Goal: Task Accomplishment & Management: Manage account settings

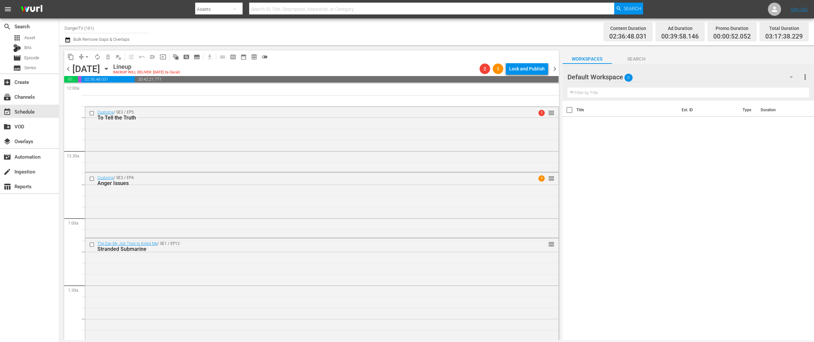
scroll to position [315, 0]
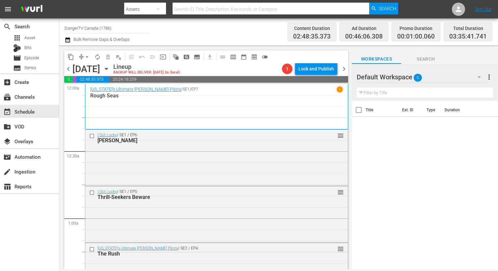
scroll to position [452, 0]
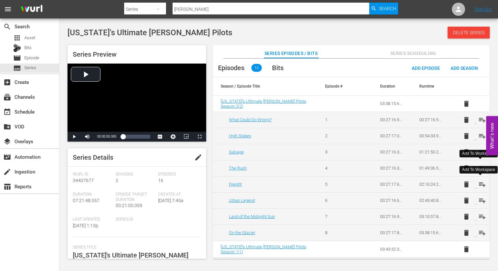
click at [478, 182] on span "playlist_add" at bounding box center [482, 184] width 8 height 8
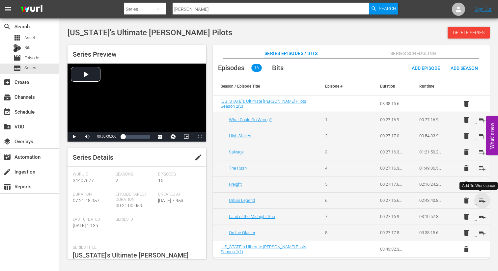
drag, startPoint x: 480, startPoint y: 199, endPoint x: 478, endPoint y: 222, distance: 22.8
click at [480, 199] on span "playlist_add" at bounding box center [482, 200] width 8 height 8
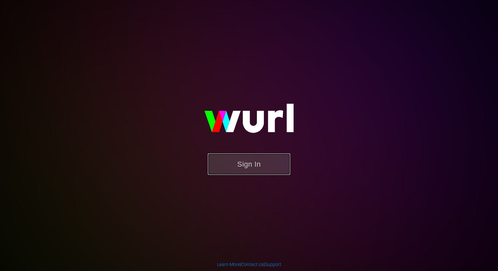
click at [263, 168] on button "Sign In" at bounding box center [249, 163] width 82 height 21
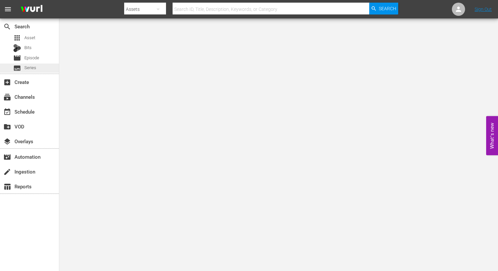
click at [35, 70] on span "Series" at bounding box center [30, 68] width 12 height 7
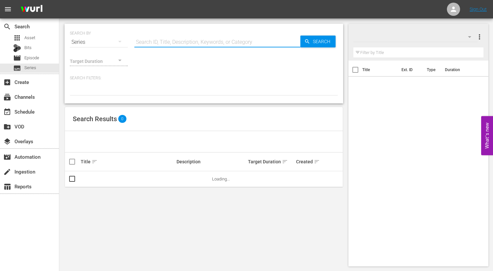
click at [175, 37] on input "text" at bounding box center [217, 42] width 166 height 16
type input "bush"
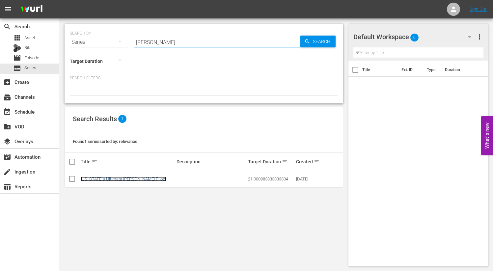
click at [126, 180] on link "Alaska's Ultimate Bush Pilots" at bounding box center [124, 178] width 86 height 5
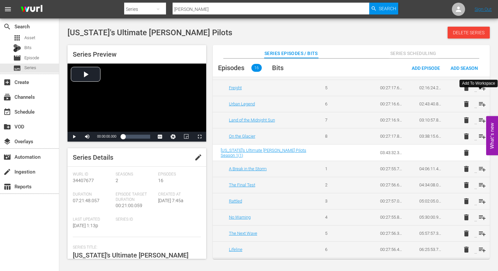
scroll to position [97, 0]
click at [478, 84] on span "playlist_add" at bounding box center [482, 88] width 8 height 8
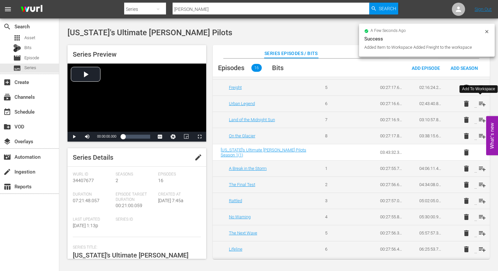
click at [479, 103] on span "playlist_add" at bounding box center [482, 104] width 8 height 8
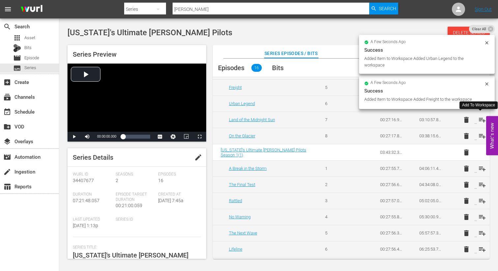
click at [478, 119] on span "playlist_add" at bounding box center [482, 120] width 8 height 8
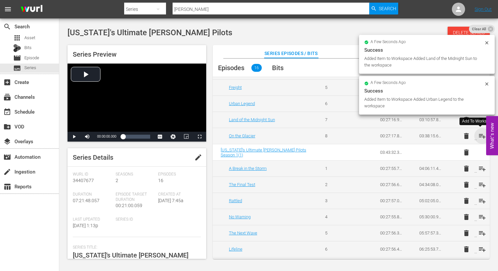
click at [478, 135] on span "playlist_add" at bounding box center [482, 136] width 8 height 8
click at [480, 168] on span "playlist_add" at bounding box center [482, 169] width 8 height 8
click at [480, 185] on span "playlist_add" at bounding box center [482, 185] width 8 height 8
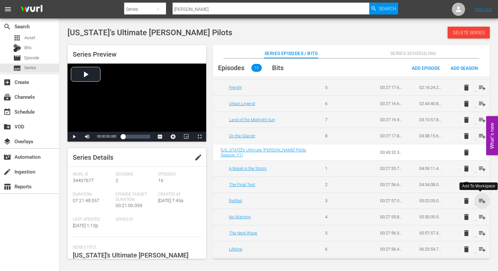
click at [478, 200] on span "playlist_add" at bounding box center [482, 201] width 8 height 8
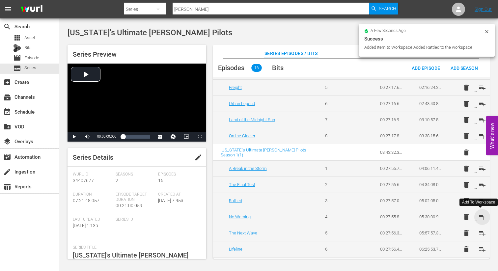
click at [478, 217] on span "playlist_add" at bounding box center [482, 217] width 8 height 8
click at [479, 229] on span "playlist_add" at bounding box center [482, 233] width 8 height 8
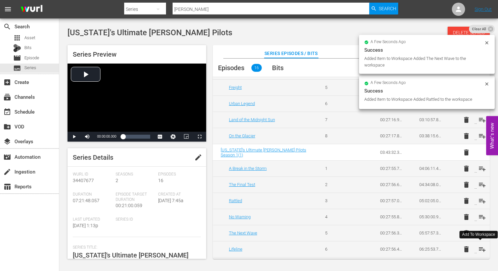
click at [481, 249] on span "playlist_add" at bounding box center [482, 249] width 8 height 8
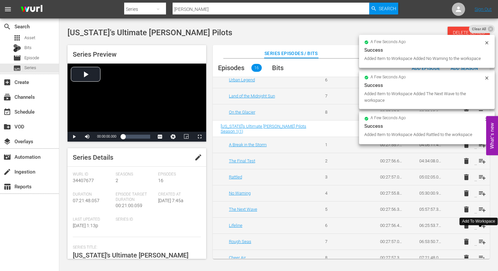
scroll to position [128, 0]
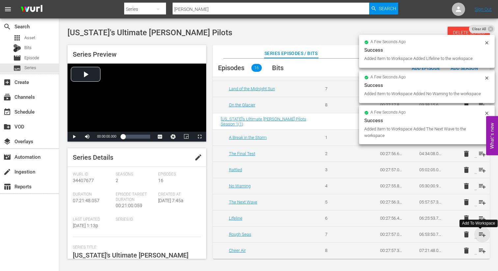
click at [478, 232] on span "playlist_add" at bounding box center [482, 234] width 8 height 8
click at [480, 249] on span "playlist_add" at bounding box center [482, 250] width 8 height 8
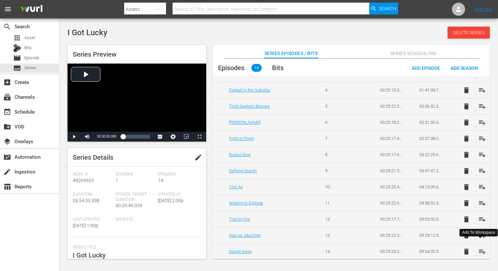
scroll to position [79, 0]
click at [478, 217] on span "playlist_add" at bounding box center [482, 218] width 8 height 8
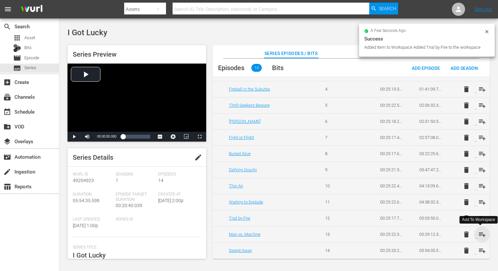
click at [479, 233] on span "playlist_add" at bounding box center [482, 234] width 8 height 8
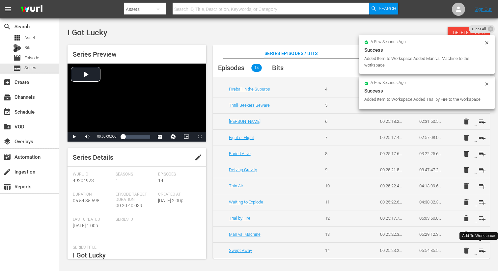
click at [480, 250] on span "playlist_add" at bounding box center [482, 250] width 8 height 8
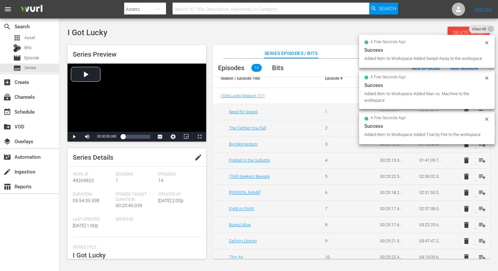
scroll to position [0, 0]
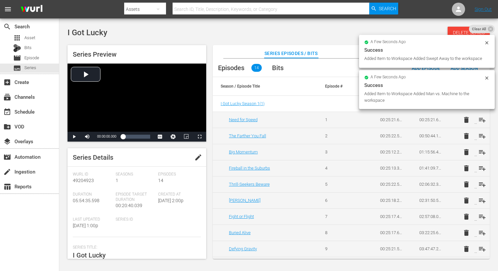
click at [485, 124] on td "delete playlist_add" at bounding box center [469, 120] width 39 height 16
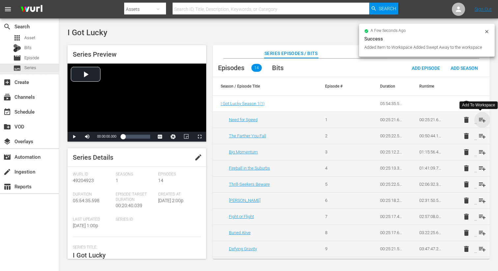
click at [480, 119] on span "playlist_add" at bounding box center [482, 120] width 8 height 8
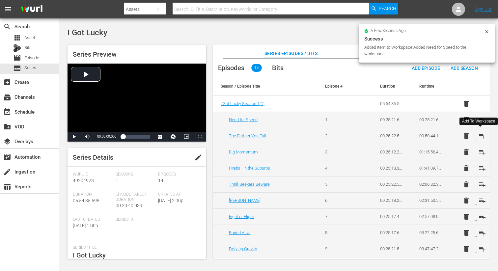
click at [481, 135] on span "playlist_add" at bounding box center [482, 136] width 8 height 8
click at [480, 151] on span "playlist_add" at bounding box center [482, 152] width 8 height 8
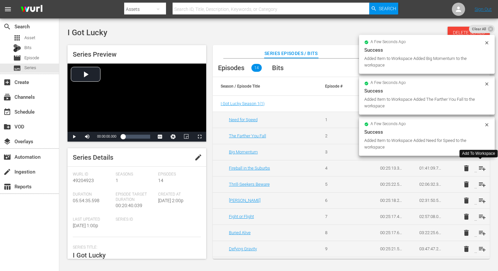
click at [480, 167] on span "playlist_add" at bounding box center [482, 168] width 8 height 8
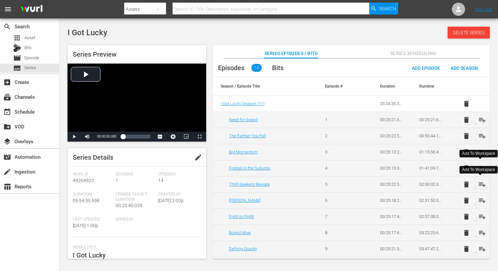
click at [478, 183] on span "playlist_add" at bounding box center [482, 184] width 8 height 8
click at [479, 197] on span "playlist_add" at bounding box center [482, 200] width 8 height 8
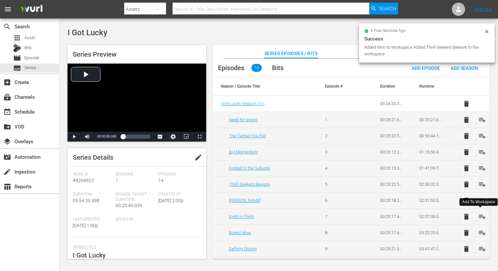
click at [480, 214] on span "playlist_add" at bounding box center [482, 217] width 8 height 8
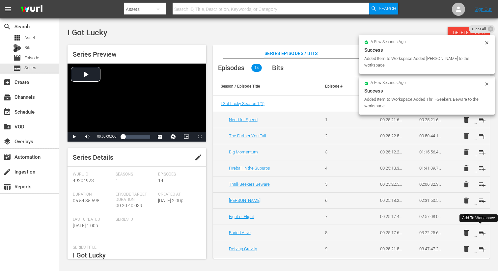
click at [481, 231] on span "playlist_add" at bounding box center [482, 233] width 8 height 8
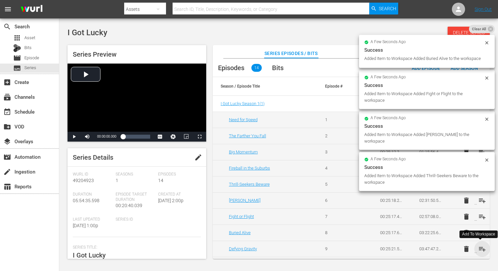
click at [480, 250] on span "playlist_add" at bounding box center [482, 249] width 8 height 8
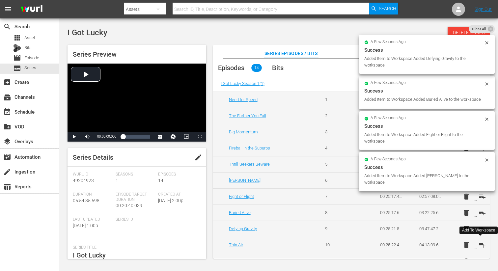
click at [479, 246] on span "playlist_add" at bounding box center [482, 245] width 8 height 8
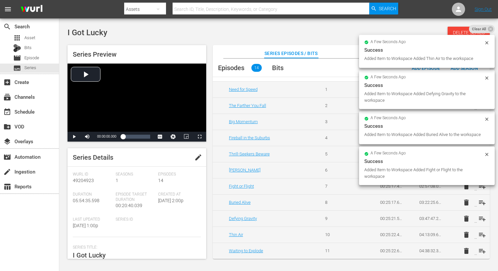
scroll to position [31, 0]
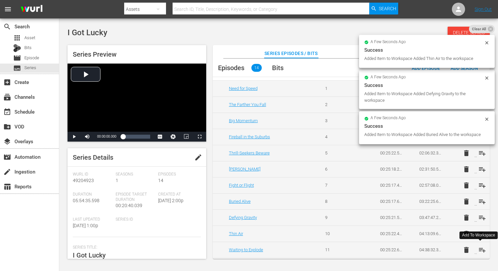
click at [479, 249] on span "playlist_add" at bounding box center [482, 250] width 8 height 8
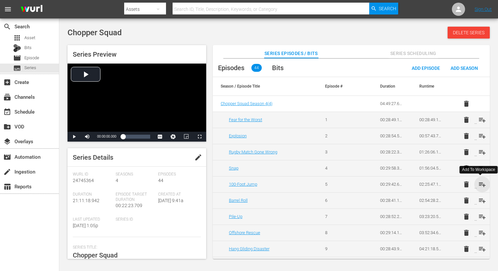
drag, startPoint x: 481, startPoint y: 184, endPoint x: 480, endPoint y: 191, distance: 7.1
click at [481, 184] on span "playlist_add" at bounding box center [482, 184] width 8 height 8
click at [480, 198] on span "playlist_add" at bounding box center [482, 200] width 8 height 8
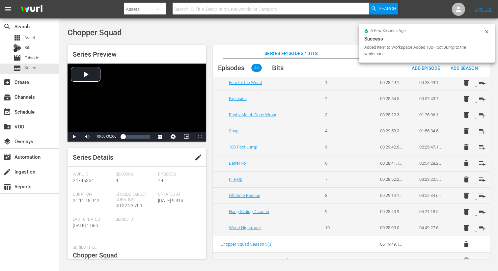
scroll to position [39, 0]
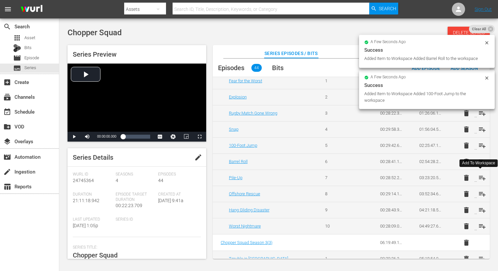
click at [479, 179] on span "playlist_add" at bounding box center [482, 178] width 8 height 8
click at [479, 194] on span "playlist_add" at bounding box center [482, 194] width 8 height 8
click at [481, 209] on span "playlist_add" at bounding box center [482, 210] width 8 height 8
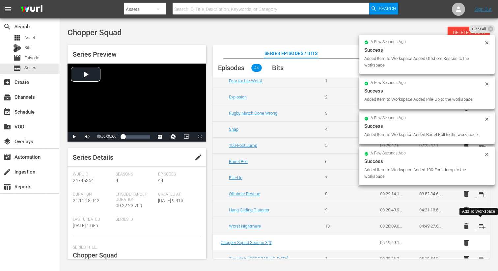
click at [482, 226] on span "playlist_add" at bounding box center [482, 226] width 8 height 8
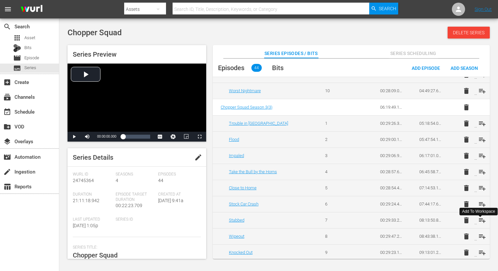
scroll to position [180, 0]
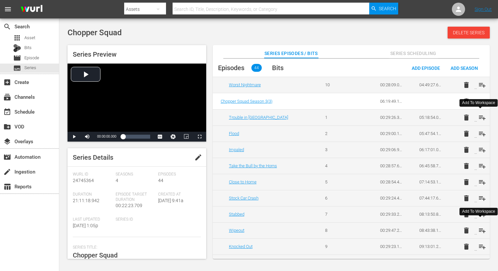
click at [478, 116] on span "playlist_add" at bounding box center [482, 118] width 8 height 8
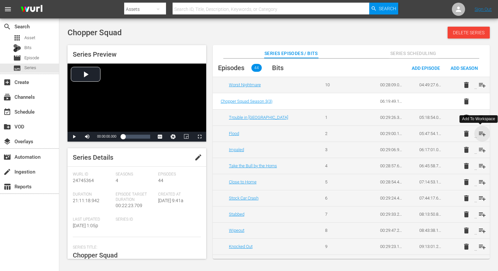
click at [479, 133] on span "playlist_add" at bounding box center [482, 134] width 8 height 8
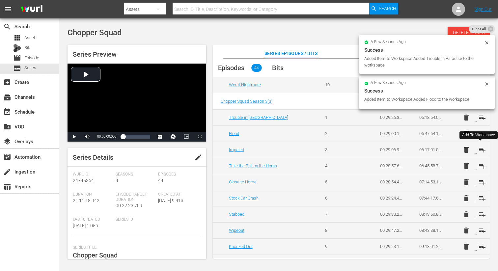
click at [480, 147] on span "playlist_add" at bounding box center [482, 150] width 8 height 8
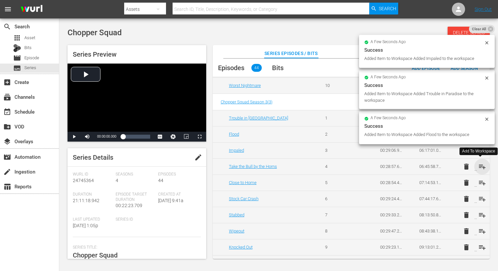
click at [481, 164] on span "playlist_add" at bounding box center [482, 167] width 8 height 8
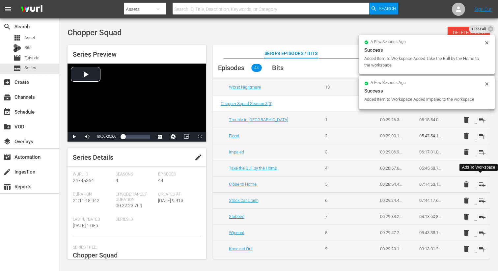
click at [480, 180] on span "playlist_add" at bounding box center [482, 184] width 8 height 8
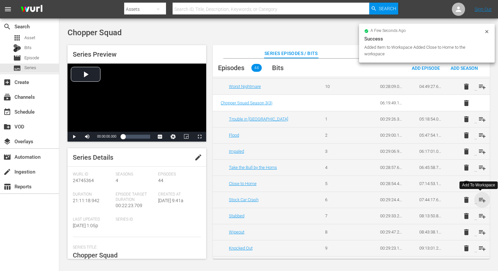
click at [481, 202] on span "playlist_add" at bounding box center [482, 200] width 8 height 8
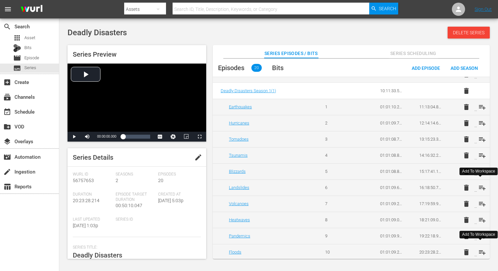
click at [479, 187] on span "playlist_add" at bounding box center [482, 188] width 8 height 8
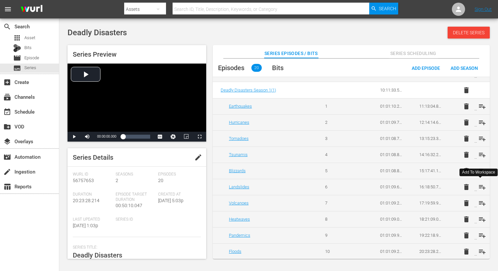
click at [480, 188] on span "playlist_add" at bounding box center [482, 187] width 8 height 8
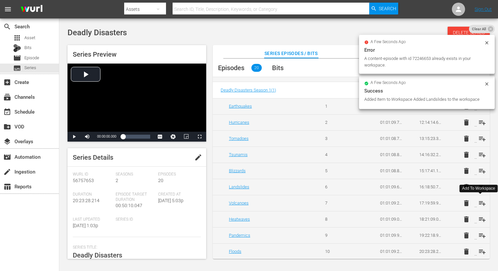
click at [480, 206] on span "playlist_add" at bounding box center [482, 203] width 8 height 8
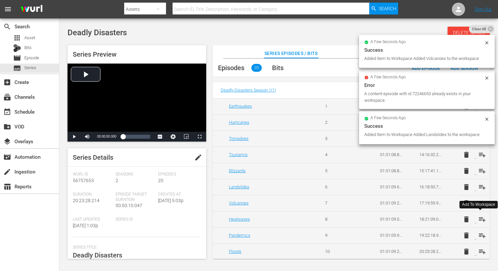
click at [480, 219] on span "playlist_add" at bounding box center [482, 219] width 8 height 8
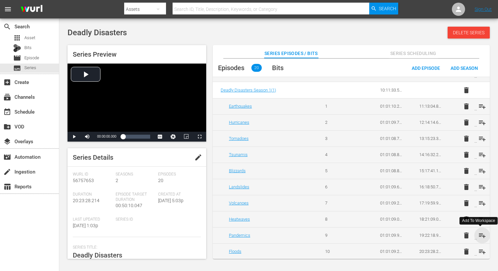
click at [481, 236] on span "playlist_add" at bounding box center [482, 235] width 8 height 8
click at [479, 251] on span "playlist_add" at bounding box center [482, 251] width 8 height 8
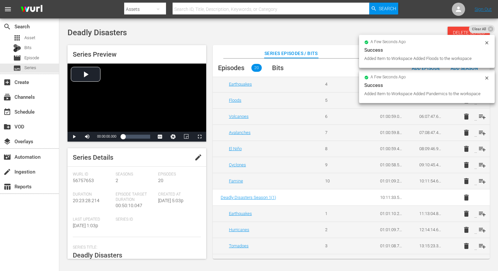
scroll to position [0, 0]
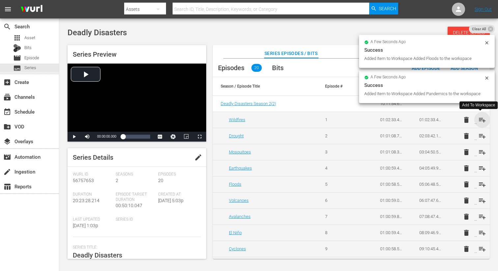
click at [480, 117] on span "playlist_add" at bounding box center [482, 120] width 8 height 8
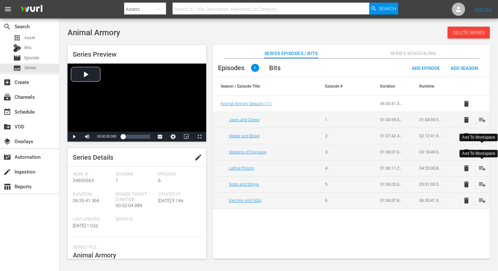
click at [481, 167] on span "playlist_add" at bounding box center [482, 168] width 8 height 8
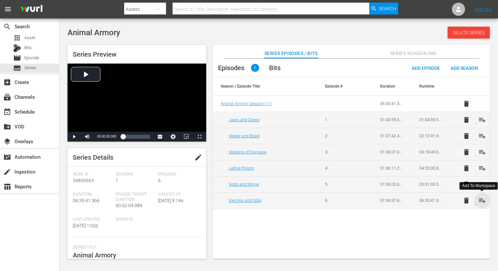
click at [481, 201] on span "playlist_add" at bounding box center [482, 200] width 8 height 8
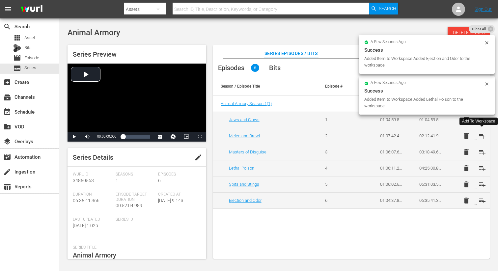
click at [481, 134] on span "playlist_add" at bounding box center [482, 136] width 8 height 8
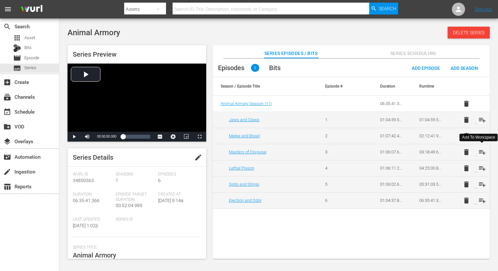
click at [481, 154] on span "playlist_add" at bounding box center [482, 152] width 8 height 8
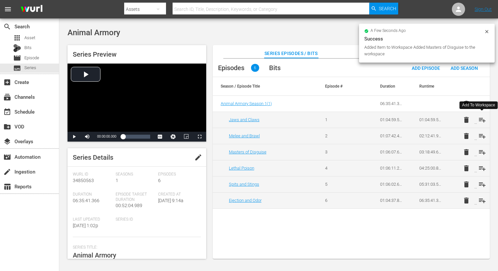
click at [480, 120] on span "playlist_add" at bounding box center [482, 120] width 8 height 8
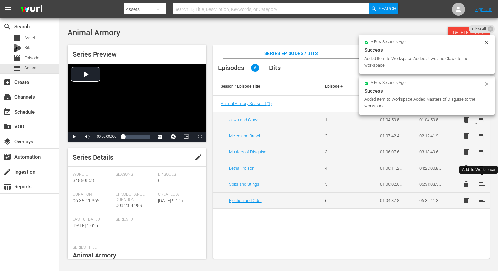
click at [481, 183] on span "playlist_add" at bounding box center [482, 184] width 8 height 8
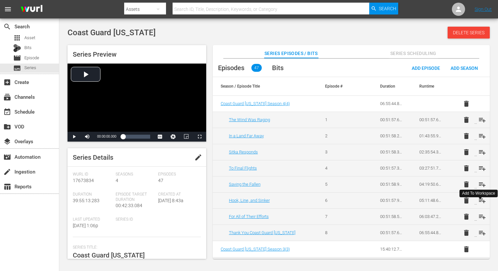
scroll to position [396, 0]
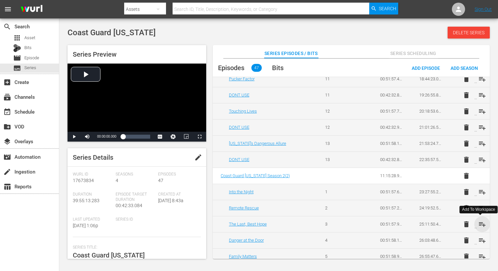
click at [479, 223] on span "playlist_add" at bounding box center [482, 224] width 8 height 8
click at [479, 240] on span "playlist_add" at bounding box center [482, 240] width 8 height 8
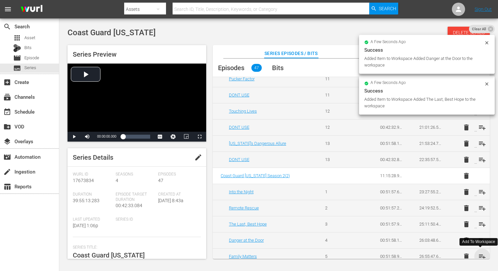
click at [480, 256] on span "playlist_add" at bounding box center [482, 256] width 8 height 8
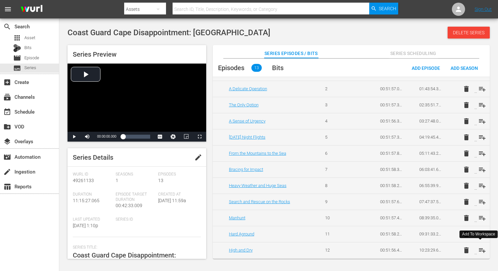
scroll to position [63, 0]
click at [480, 202] on span "playlist_add" at bounding box center [482, 202] width 8 height 8
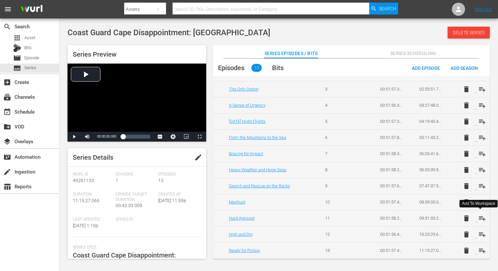
click at [481, 216] on span "playlist_add" at bounding box center [482, 218] width 8 height 8
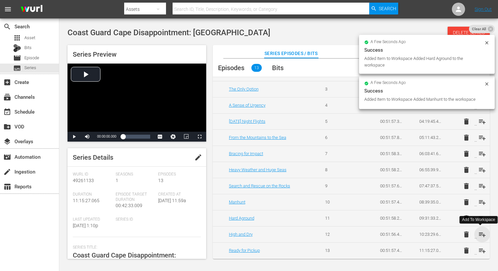
click at [480, 233] on span "playlist_add" at bounding box center [482, 234] width 8 height 8
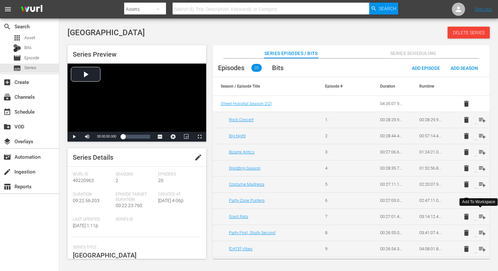
click at [479, 217] on span "playlist_add" at bounding box center [482, 217] width 8 height 8
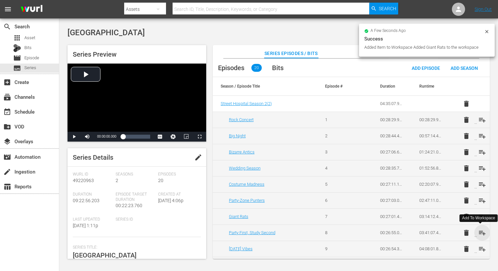
drag, startPoint x: 481, startPoint y: 233, endPoint x: 477, endPoint y: 224, distance: 9.9
click at [481, 233] on span "playlist_add" at bounding box center [482, 233] width 8 height 8
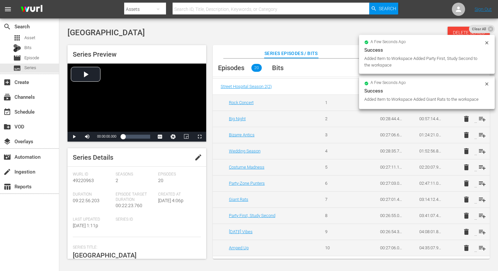
scroll to position [27, 0]
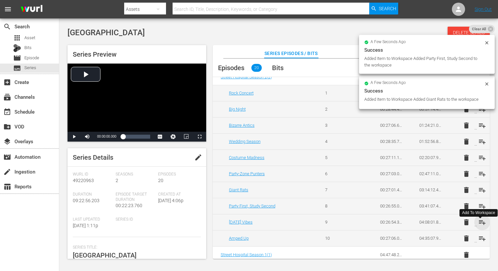
click at [480, 221] on span "playlist_add" at bounding box center [482, 222] width 8 height 8
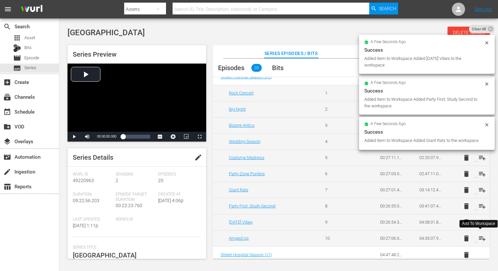
click at [480, 239] on span "playlist_add" at bounding box center [482, 238] width 8 height 8
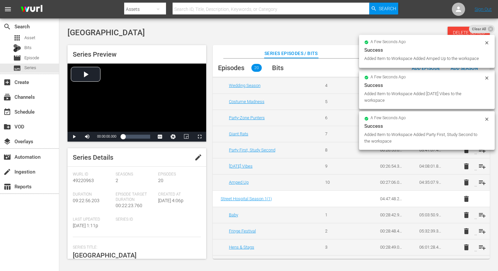
scroll to position [83, 0]
click at [478, 213] on span "playlist_add" at bounding box center [482, 214] width 8 height 8
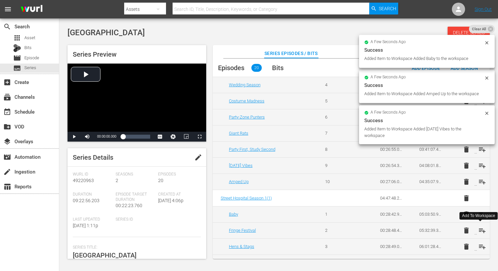
click at [478, 228] on span "playlist_add" at bounding box center [482, 230] width 8 height 8
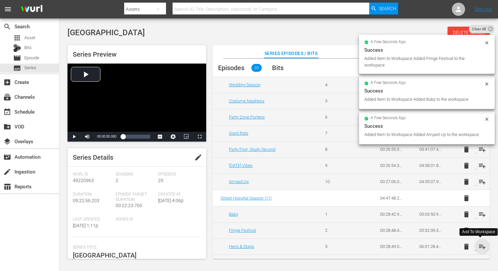
click at [478, 246] on span "playlist_add" at bounding box center [482, 247] width 8 height 8
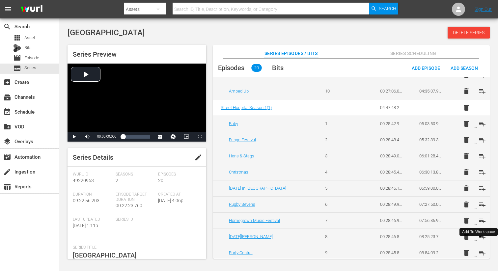
scroll to position [182, 0]
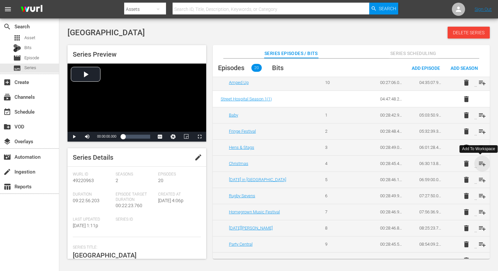
click at [482, 162] on span "playlist_add" at bounding box center [482, 164] width 8 height 8
click at [480, 176] on span "playlist_add" at bounding box center [482, 180] width 8 height 8
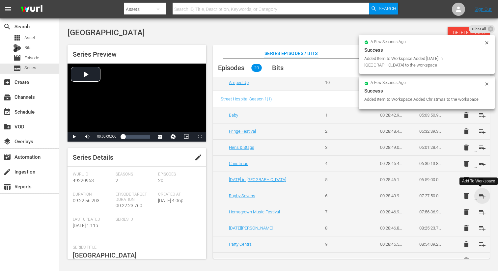
click at [480, 196] on span "playlist_add" at bounding box center [482, 196] width 8 height 8
click at [480, 212] on span "playlist_add" at bounding box center [482, 212] width 8 height 8
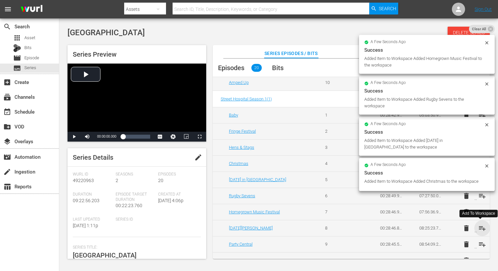
click at [479, 228] on span "playlist_add" at bounding box center [482, 228] width 8 height 8
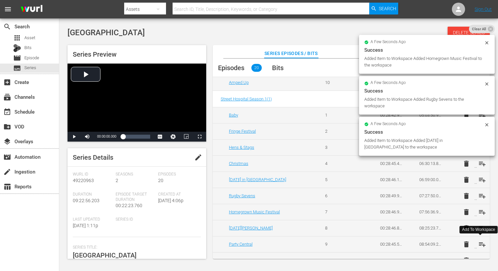
click at [480, 245] on span "playlist_add" at bounding box center [482, 244] width 8 height 8
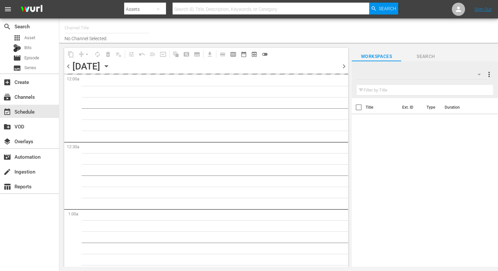
type input "DangerTV Canada (1786)"
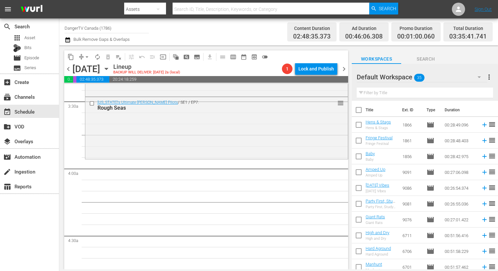
click at [357, 110] on input "checkbox" at bounding box center [358, 111] width 14 height 14
checkbox input "true"
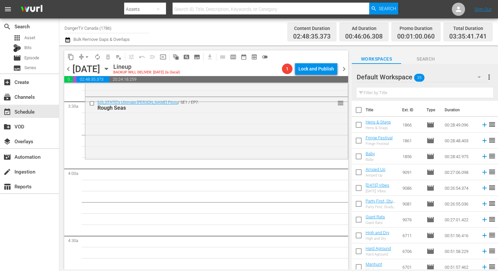
checkbox input "true"
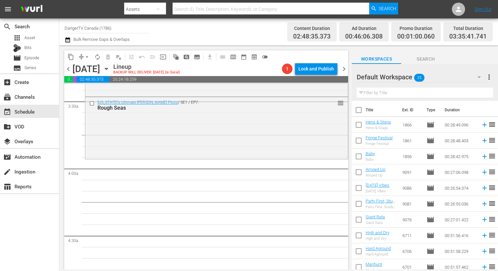
checkbox input "true"
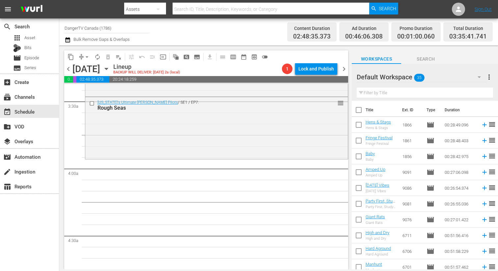
checkbox input "true"
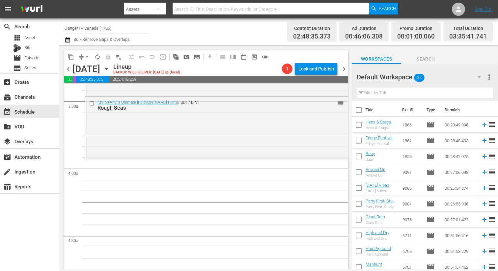
checkbox input "true"
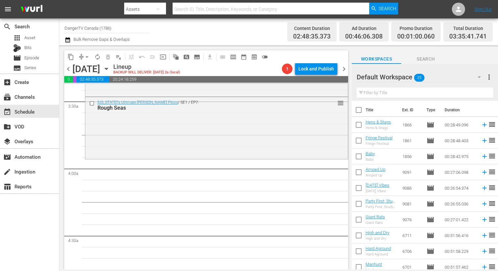
checkbox input "true"
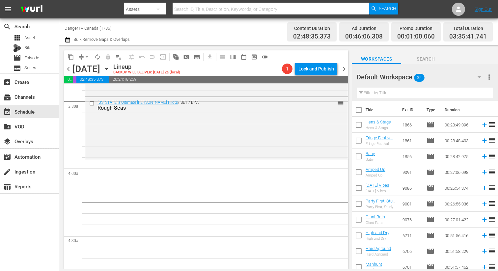
checkbox input "true"
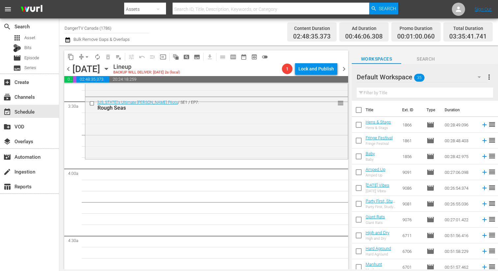
checkbox input "true"
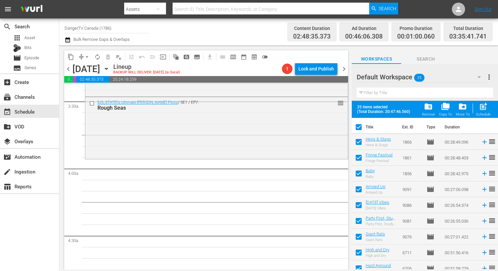
click at [485, 111] on span "post_add" at bounding box center [482, 106] width 9 height 9
checkbox input "false"
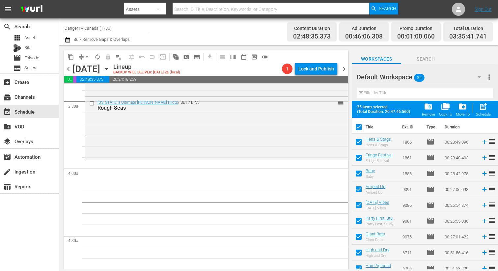
checkbox input "false"
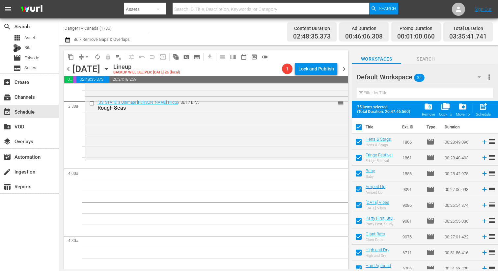
checkbox input "false"
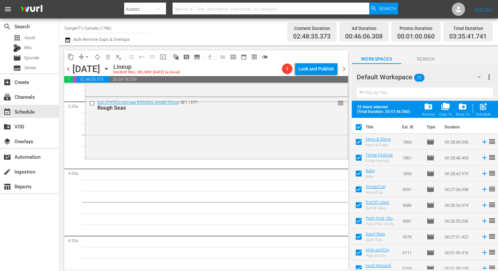
checkbox input "false"
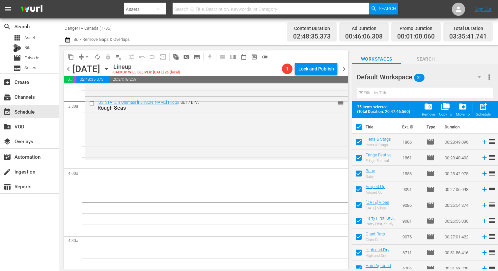
checkbox input "false"
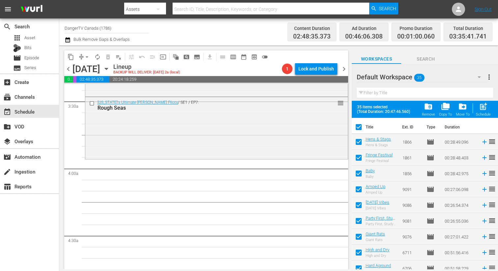
checkbox input "false"
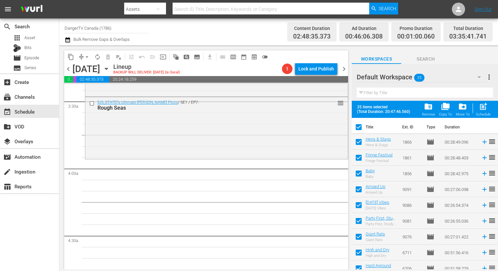
checkbox input "false"
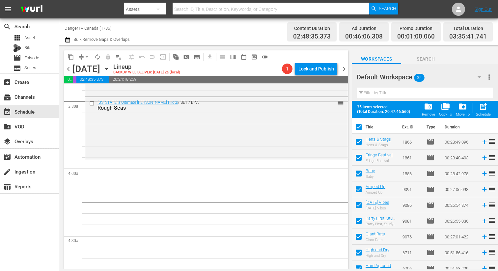
checkbox input "false"
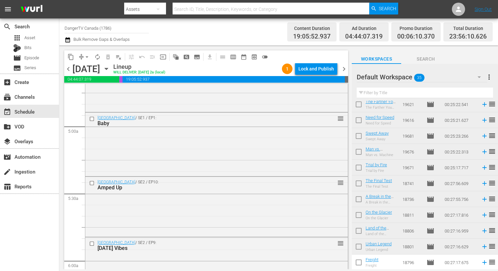
scroll to position [614, 0]
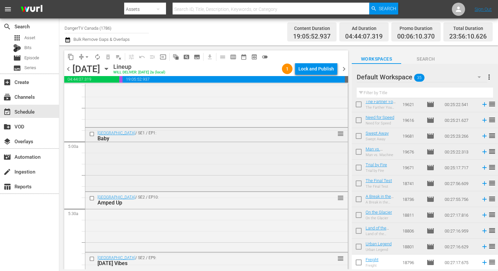
click at [171, 188] on div "Street Hospital / SE1 / EP1: Baby reorder" at bounding box center [216, 159] width 262 height 62
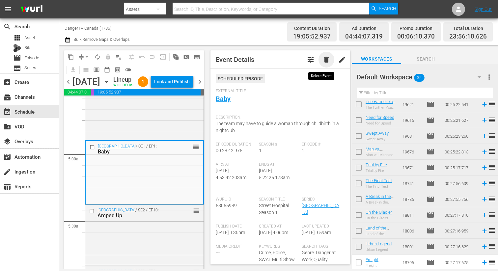
click at [322, 56] on span "delete" at bounding box center [326, 60] width 8 height 8
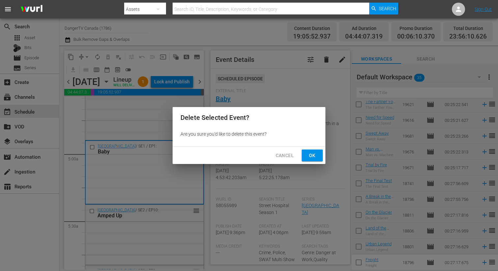
click at [313, 154] on span "Ok" at bounding box center [312, 155] width 11 height 8
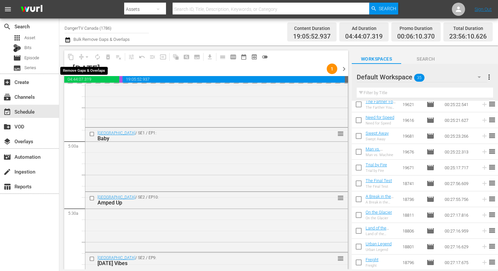
click at [87, 56] on div "arrow_drop_down" at bounding box center [87, 57] width 11 height 11
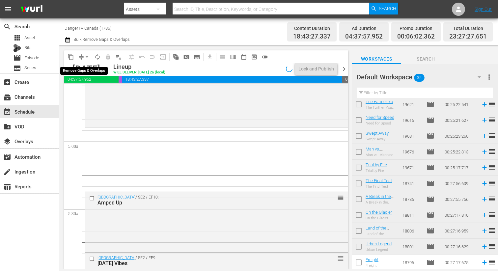
click at [87, 56] on span "arrow_drop_down" at bounding box center [87, 57] width 7 height 7
click at [96, 92] on li "Align to End of Previous Day" at bounding box center [87, 92] width 69 height 11
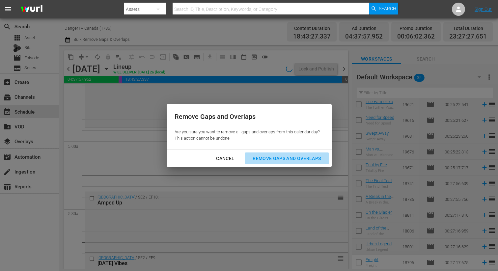
drag, startPoint x: 267, startPoint y: 157, endPoint x: 257, endPoint y: 140, distance: 20.1
click at [267, 157] on div "Remove Gaps and Overlaps" at bounding box center [286, 158] width 79 height 8
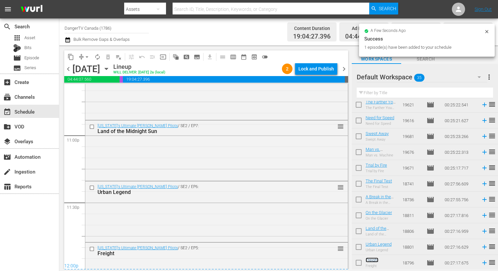
scroll to position [400, 0]
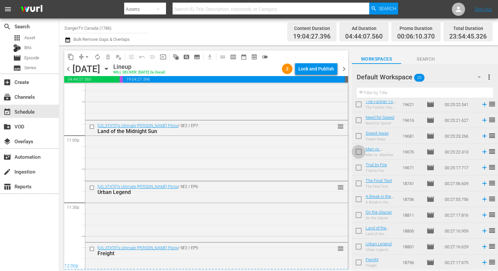
click at [359, 151] on input "checkbox" at bounding box center [358, 153] width 14 height 14
checkbox input "true"
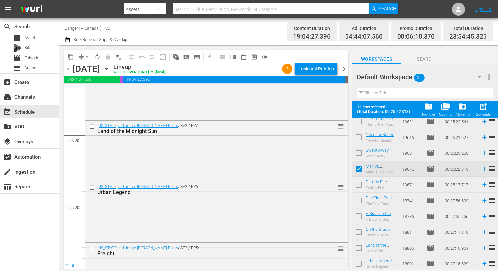
scroll to position [417, 0]
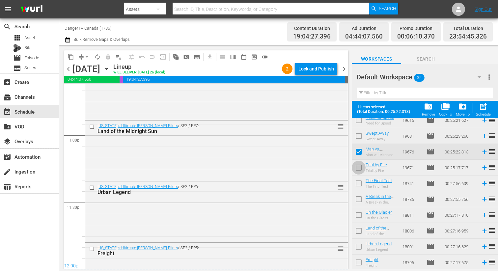
click at [360, 166] on input "checkbox" at bounding box center [358, 169] width 14 height 14
checkbox input "true"
click at [361, 184] on input "checkbox" at bounding box center [358, 185] width 14 height 14
checkbox input "true"
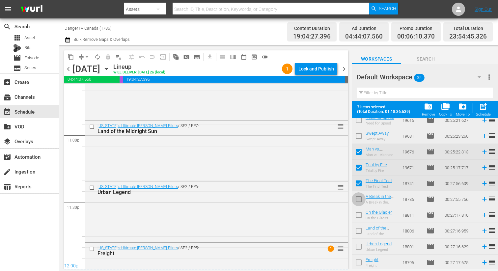
click at [358, 197] on input "checkbox" at bounding box center [358, 201] width 14 height 14
checkbox input "true"
click at [360, 213] on input "checkbox" at bounding box center [358, 216] width 14 height 14
checkbox input "true"
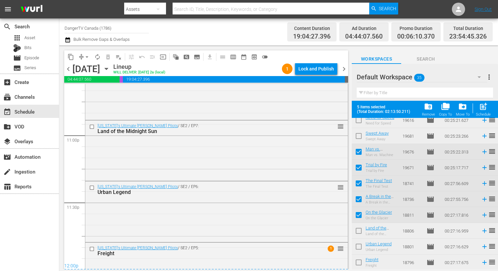
click at [361, 230] on input "checkbox" at bounding box center [358, 232] width 14 height 14
checkbox input "true"
click at [360, 244] on input "checkbox" at bounding box center [358, 248] width 14 height 14
checkbox input "true"
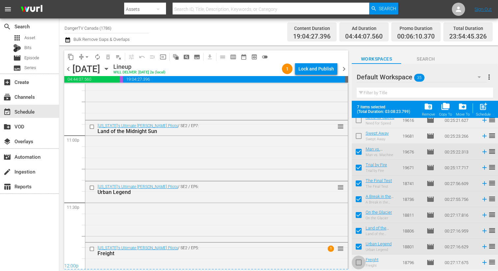
drag, startPoint x: 359, startPoint y: 264, endPoint x: 347, endPoint y: 256, distance: 13.6
click at [359, 264] on input "checkbox" at bounding box center [358, 264] width 14 height 14
checkbox input "true"
click at [307, 67] on div "Lock and Publish" at bounding box center [316, 69] width 36 height 12
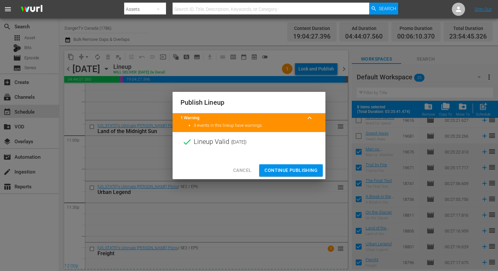
click at [292, 172] on span "Continue Publishing" at bounding box center [290, 170] width 53 height 8
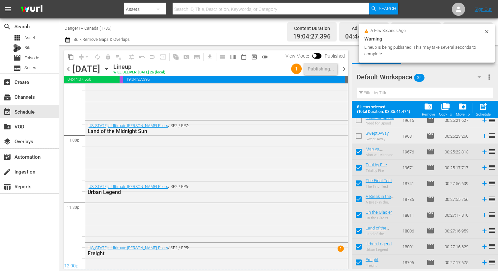
click at [344, 69] on span "chevron_right" at bounding box center [344, 69] width 8 height 8
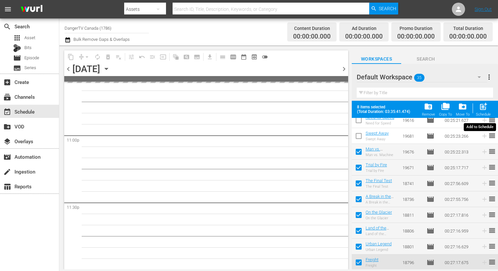
scroll to position [3036, 0]
click at [486, 105] on span "post_add" at bounding box center [482, 106] width 9 height 9
checkbox input "false"
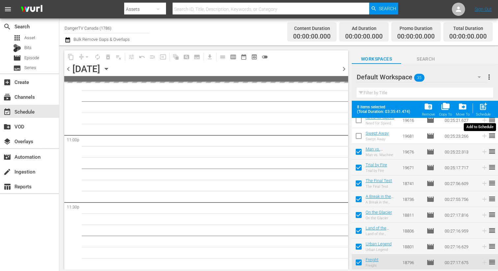
checkbox input "false"
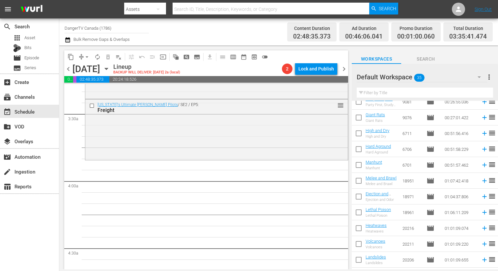
scroll to position [0, 0]
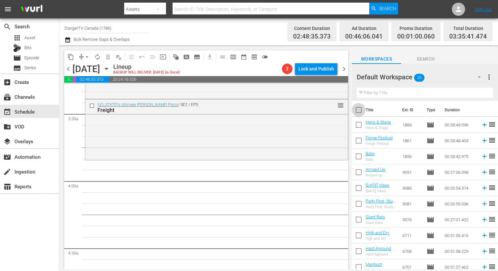
click at [359, 111] on input "checkbox" at bounding box center [358, 111] width 14 height 14
checkbox input "true"
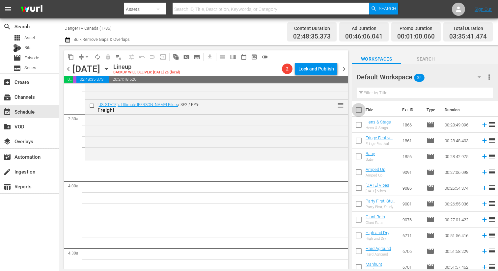
checkbox input "true"
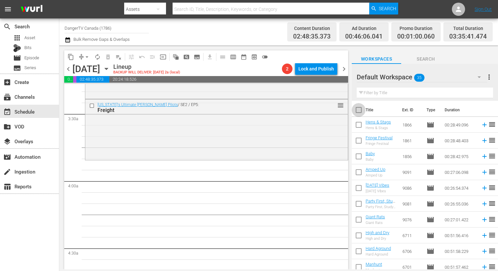
checkbox input "true"
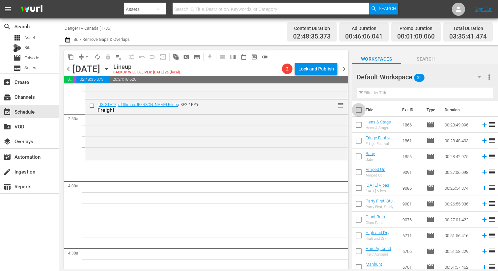
checkbox input "true"
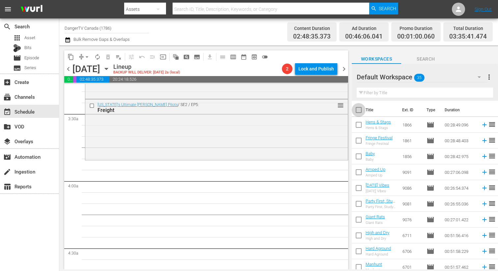
checkbox input "true"
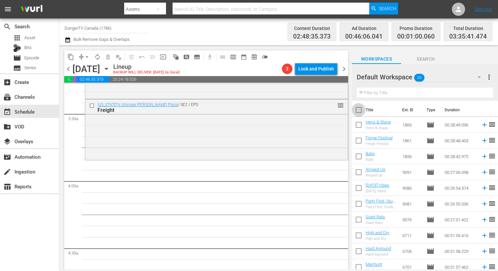
checkbox input "true"
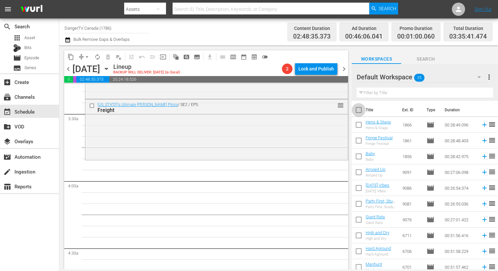
checkbox input "true"
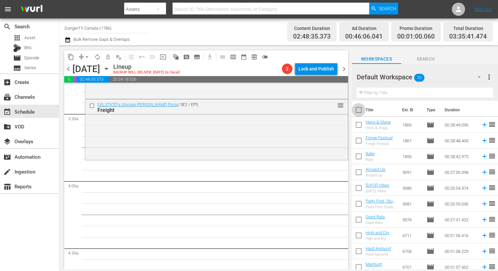
checkbox input "true"
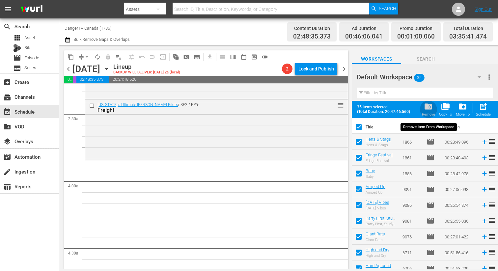
click at [428, 109] on span "folder_delete" at bounding box center [428, 106] width 9 height 9
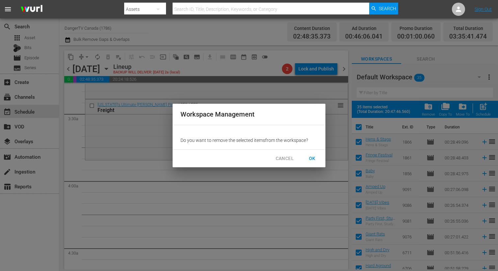
click at [315, 159] on span "OK" at bounding box center [312, 158] width 11 height 8
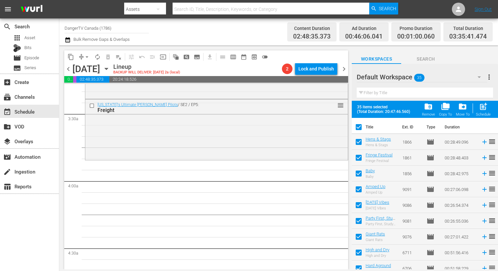
checkbox input "false"
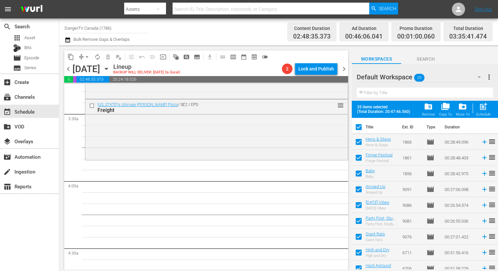
checkbox input "false"
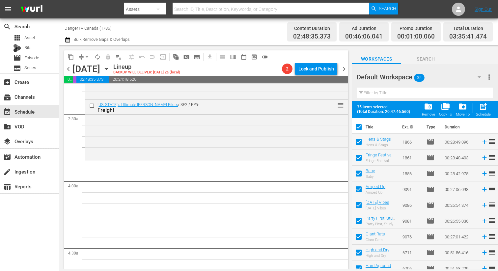
checkbox input "false"
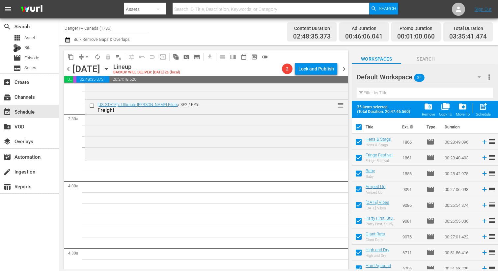
checkbox input "false"
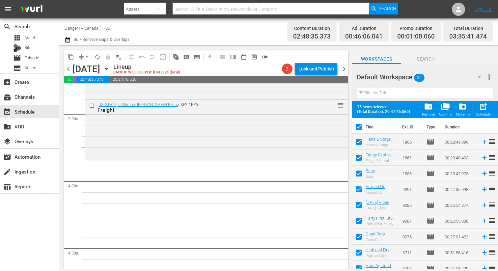
checkbox input "false"
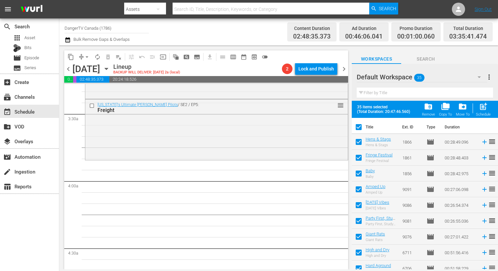
checkbox input "false"
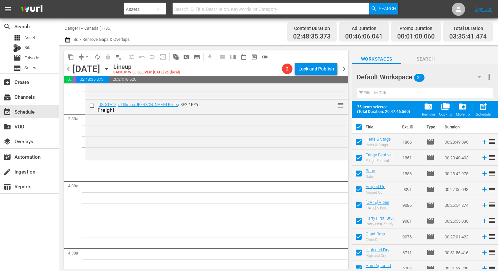
checkbox input "false"
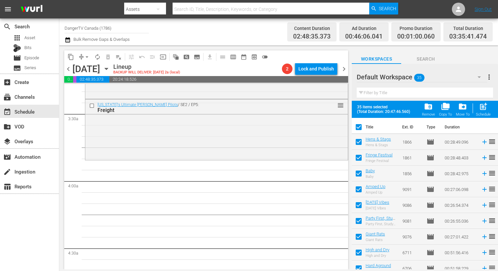
checkbox input "false"
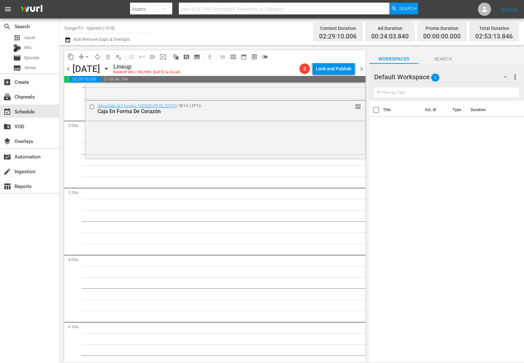
scroll to position [358, 0]
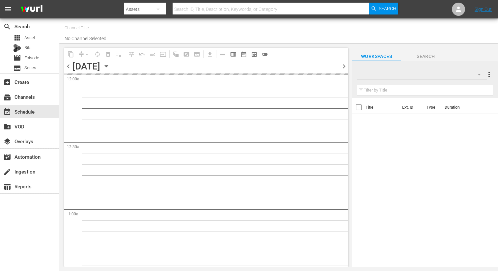
type input "DangerTV Canada (1786)"
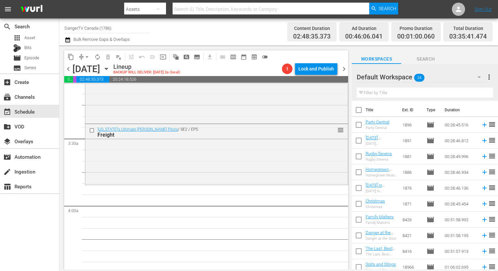
click at [361, 111] on input "checkbox" at bounding box center [358, 111] width 14 height 14
checkbox input "true"
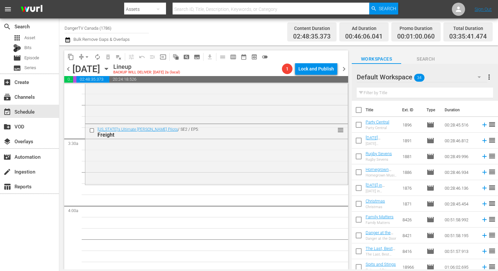
checkbox input "true"
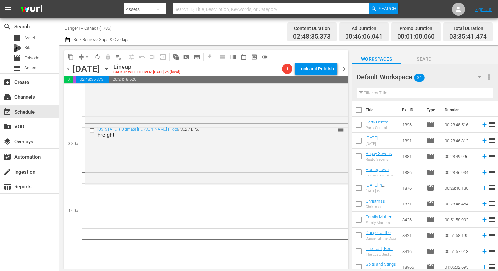
checkbox input "true"
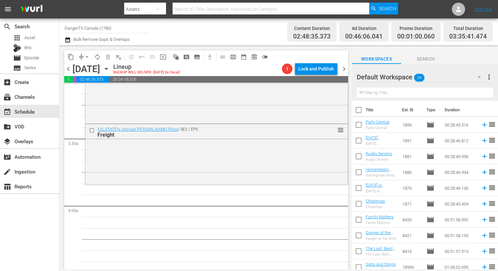
checkbox input "true"
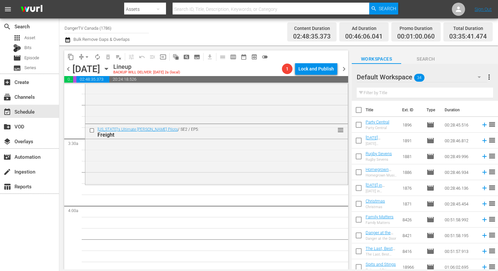
checkbox input "true"
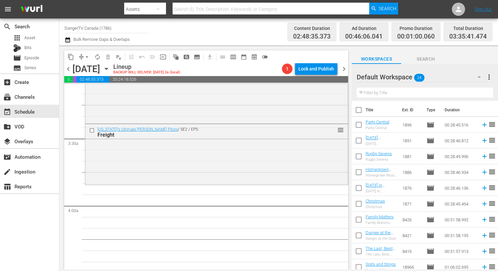
checkbox input "true"
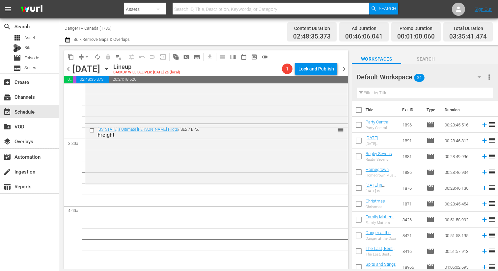
checkbox input "true"
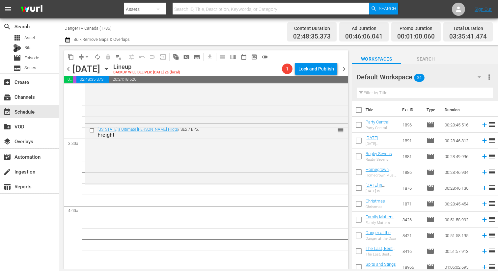
checkbox input "true"
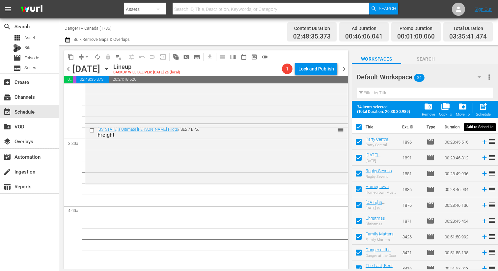
click at [482, 108] on span "post_add" at bounding box center [482, 106] width 9 height 9
checkbox input "false"
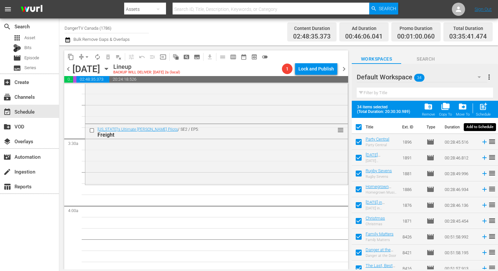
checkbox input "false"
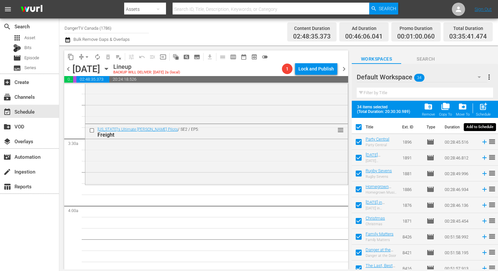
checkbox input "false"
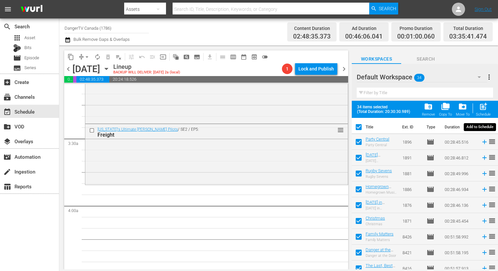
checkbox input "false"
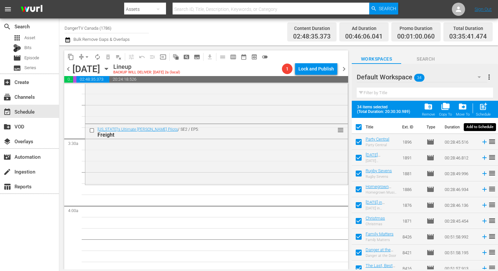
checkbox input "false"
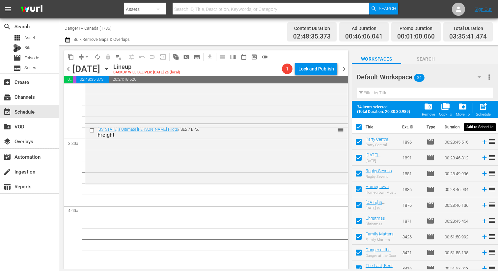
checkbox input "false"
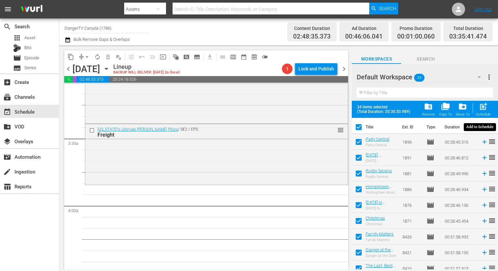
checkbox input "false"
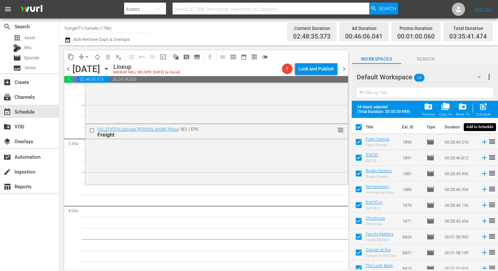
checkbox input "false"
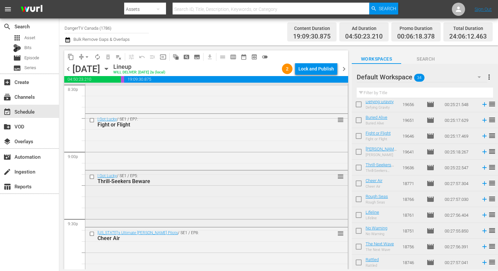
scroll to position [2744, 0]
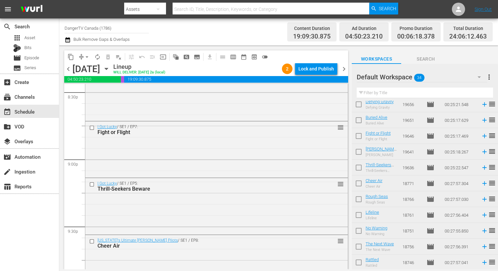
click at [359, 135] on input "checkbox" at bounding box center [358, 137] width 14 height 14
checkbox input "true"
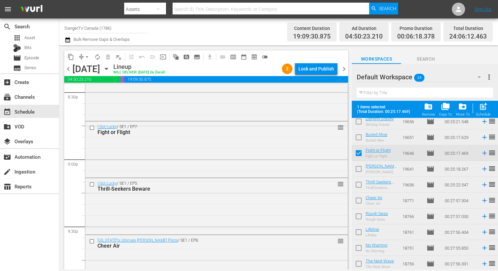
scroll to position [401, 0]
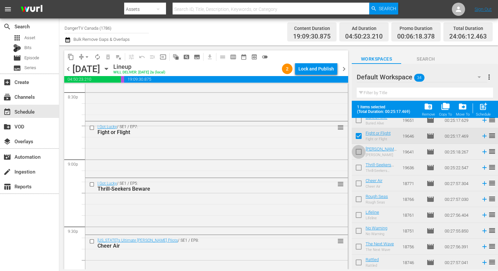
click at [358, 149] on input "checkbox" at bounding box center [358, 153] width 14 height 14
checkbox input "true"
click at [356, 166] on input "checkbox" at bounding box center [358, 169] width 14 height 14
checkbox input "true"
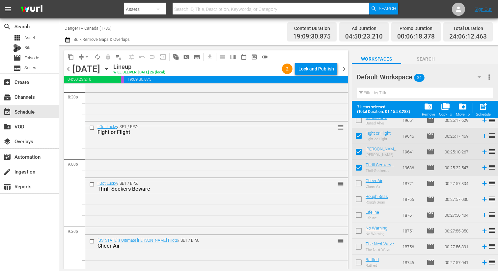
click at [356, 183] on input "checkbox" at bounding box center [358, 185] width 14 height 14
checkbox input "true"
click at [358, 201] on input "checkbox" at bounding box center [358, 201] width 14 height 14
checkbox input "true"
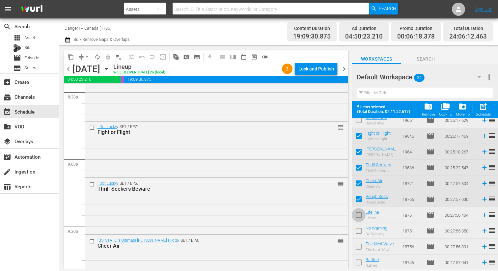
click at [358, 218] on input "checkbox" at bounding box center [358, 216] width 14 height 14
checkbox input "true"
click at [358, 229] on input "checkbox" at bounding box center [358, 232] width 14 height 14
checkbox input "true"
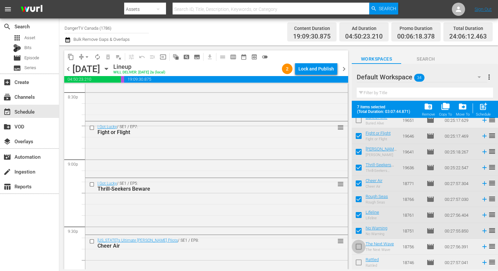
click at [359, 249] on input "checkbox" at bounding box center [358, 248] width 14 height 14
checkbox input "true"
click at [358, 262] on input "checkbox" at bounding box center [358, 264] width 14 height 14
checkbox input "true"
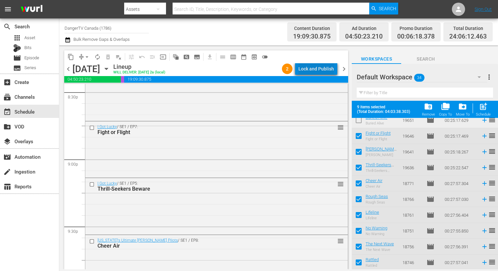
click at [322, 68] on div "Lock and Publish" at bounding box center [316, 69] width 36 height 12
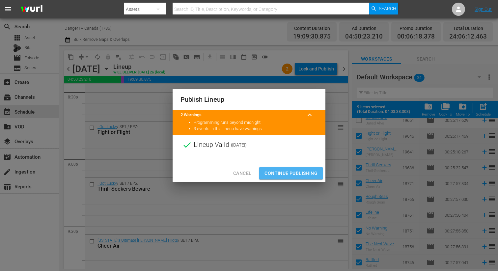
click at [289, 171] on span "Continue Publishing" at bounding box center [290, 173] width 53 height 8
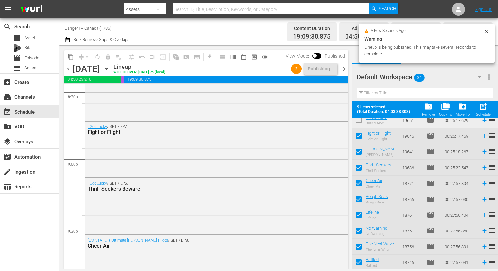
click at [345, 69] on span "chevron_right" at bounding box center [344, 69] width 8 height 8
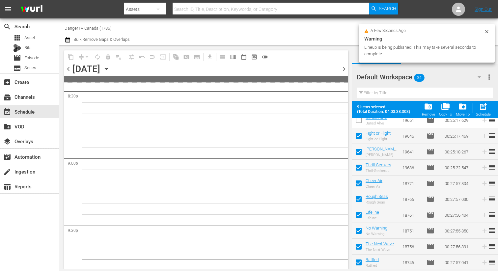
scroll to position [2957, 0]
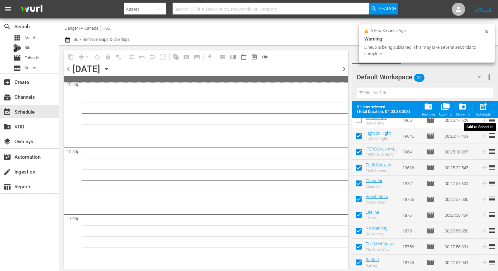
drag, startPoint x: 484, startPoint y: 111, endPoint x: 478, endPoint y: 114, distance: 6.6
click at [484, 111] on span "post_add" at bounding box center [482, 106] width 9 height 9
checkbox input "false"
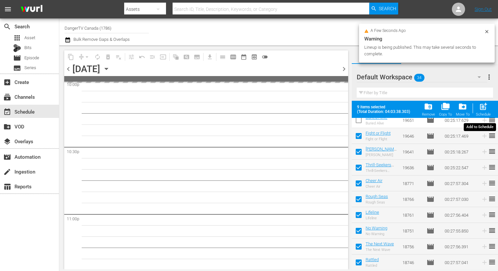
checkbox input "false"
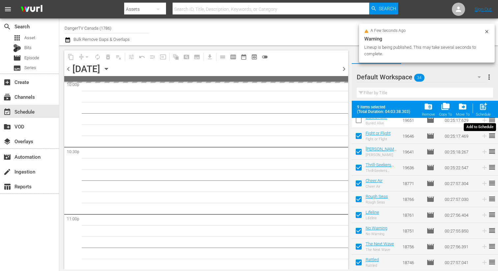
checkbox input "false"
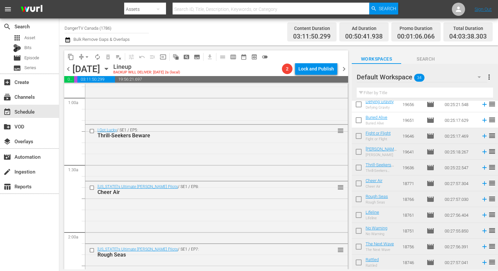
scroll to position [0, 0]
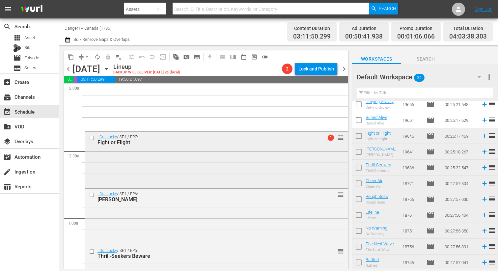
click at [222, 146] on div "I Got Lucky / SE1 / EP7: Fight or Flight 1 reorder" at bounding box center [216, 140] width 262 height 16
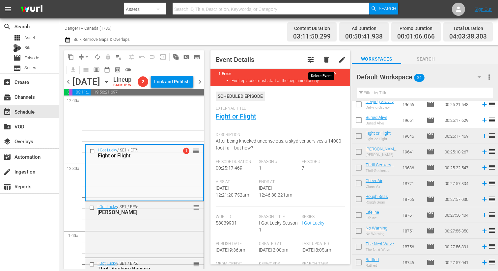
click at [323, 59] on span "delete" at bounding box center [326, 60] width 8 height 8
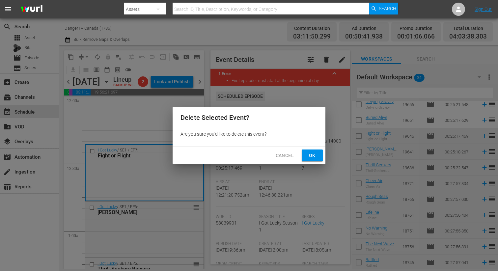
click at [316, 155] on span "Ok" at bounding box center [312, 155] width 11 height 8
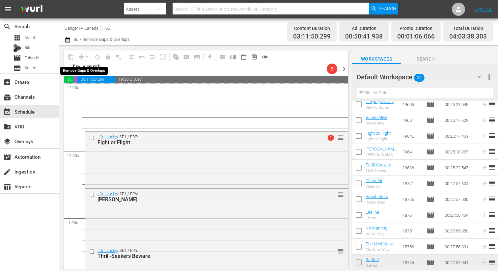
click at [87, 58] on div "arrow_drop_down" at bounding box center [87, 57] width 11 height 11
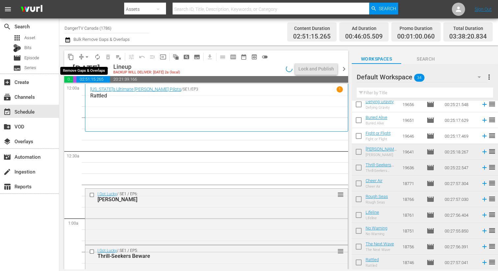
click at [87, 57] on span "arrow_drop_down" at bounding box center [87, 57] width 7 height 7
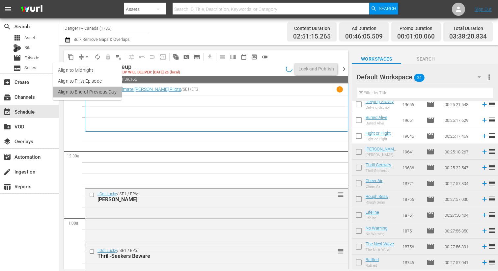
click at [92, 91] on li "Align to End of Previous Day" at bounding box center [87, 92] width 69 height 11
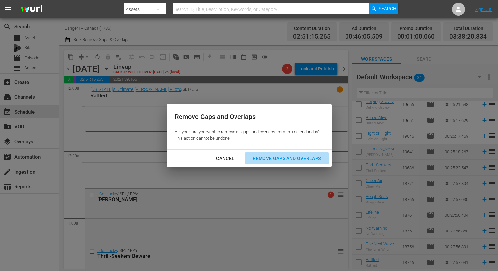
click at [283, 160] on div "Remove Gaps and Overlaps" at bounding box center [286, 158] width 79 height 8
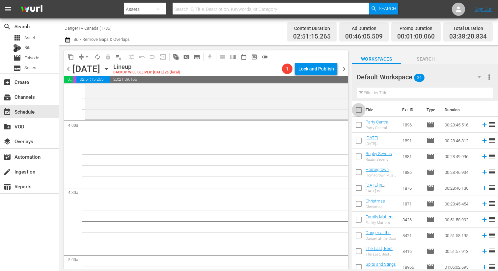
click at [360, 112] on input "checkbox" at bounding box center [358, 111] width 14 height 14
checkbox input "true"
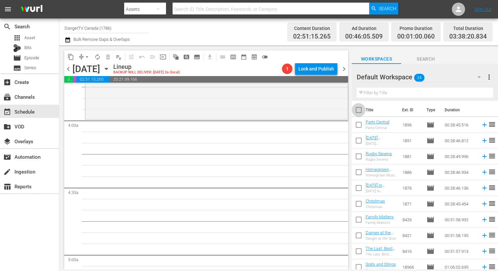
checkbox input "true"
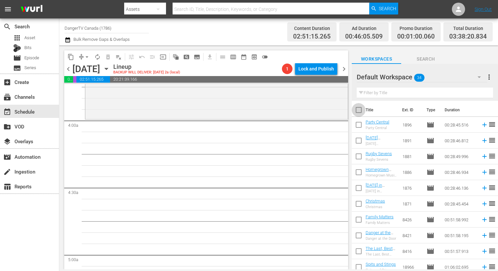
checkbox input "true"
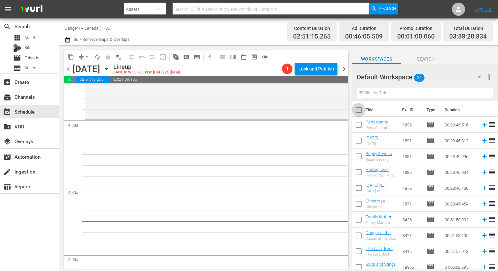
checkbox input "true"
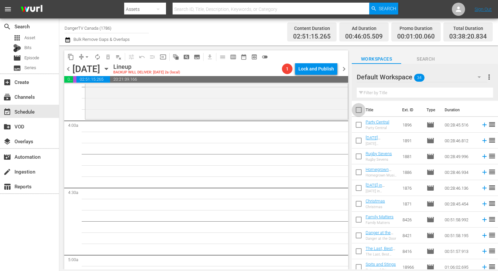
checkbox input "true"
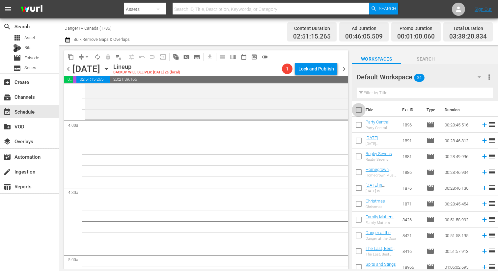
checkbox input "true"
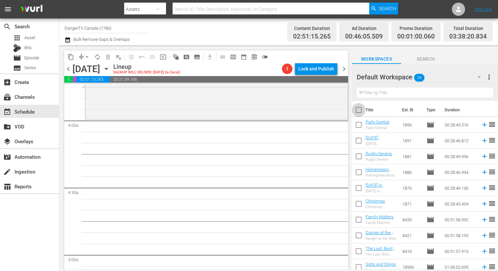
checkbox input "true"
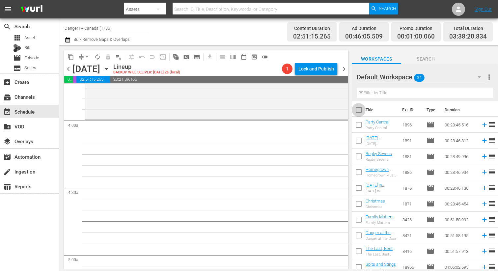
checkbox input "true"
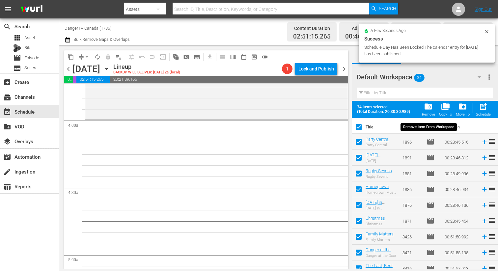
click at [428, 105] on span "folder_delete" at bounding box center [428, 106] width 9 height 9
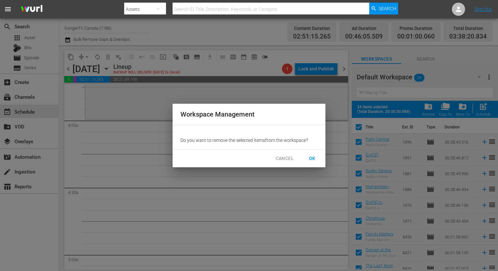
click at [316, 158] on span "OK" at bounding box center [312, 158] width 11 height 8
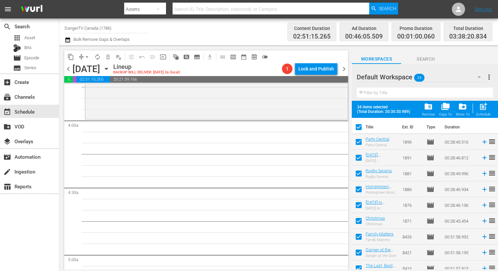
checkbox input "false"
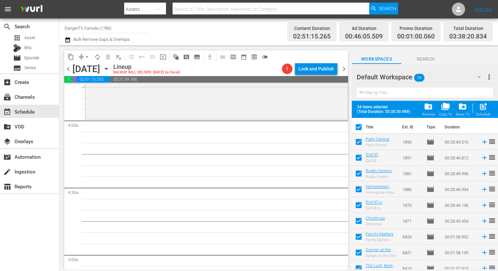
checkbox input "false"
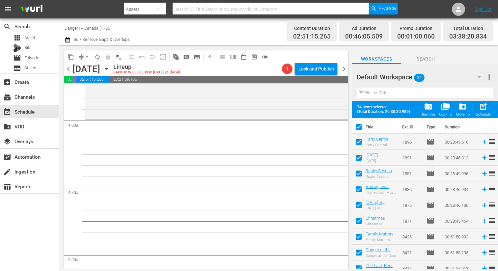
checkbox input "false"
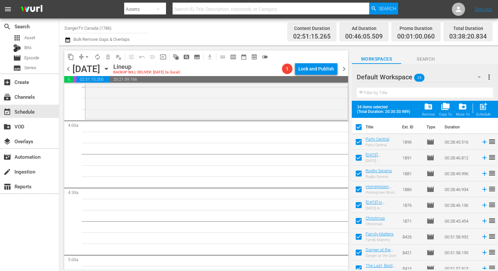
checkbox input "false"
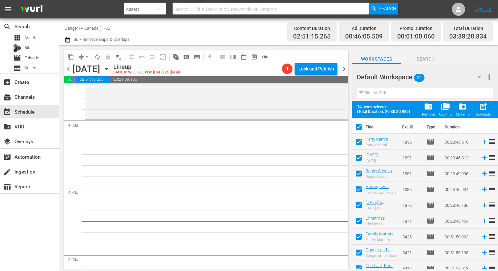
checkbox input "false"
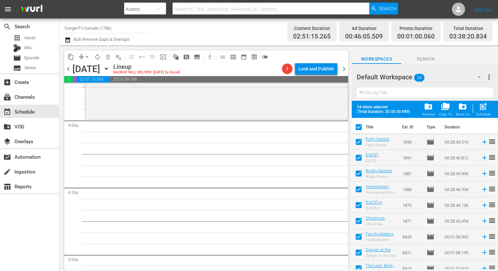
checkbox input "false"
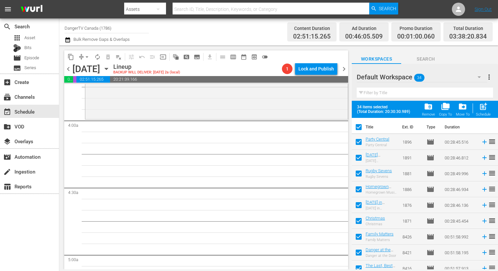
checkbox input "false"
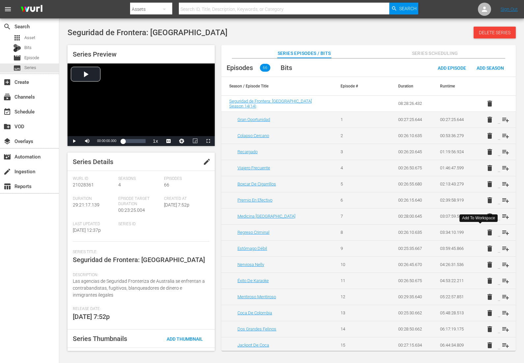
scroll to position [145, 0]
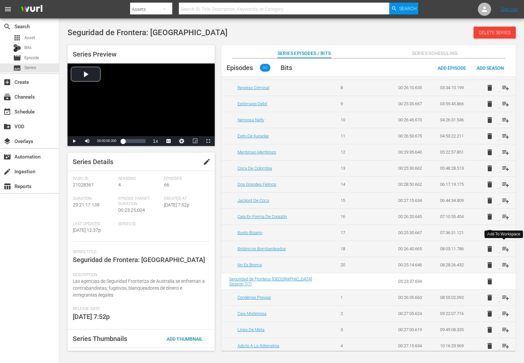
click at [504, 251] on span "playlist_add" at bounding box center [505, 249] width 8 height 8
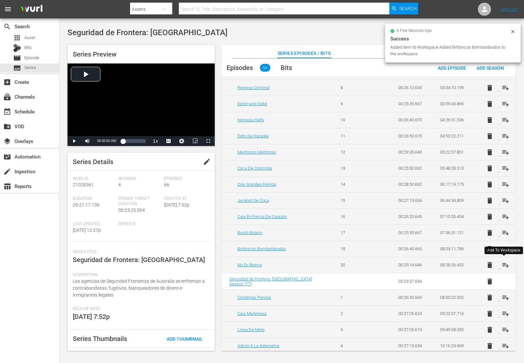
click at [504, 266] on span "playlist_add" at bounding box center [505, 265] width 8 height 8
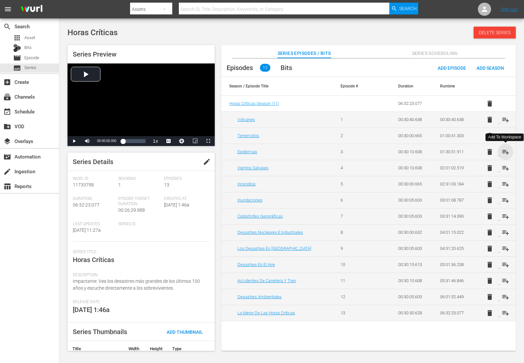
click at [504, 154] on span "playlist_add" at bounding box center [505, 152] width 8 height 8
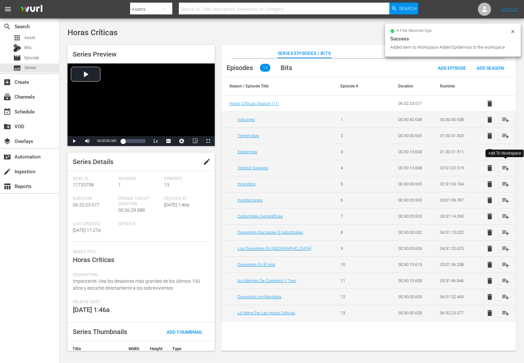
click at [505, 168] on span "playlist_add" at bounding box center [505, 168] width 8 height 8
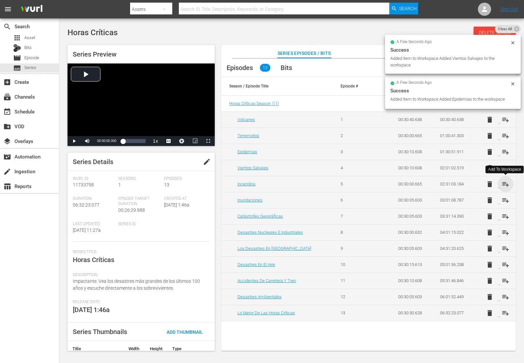
click at [504, 184] on span "playlist_add" at bounding box center [505, 184] width 8 height 8
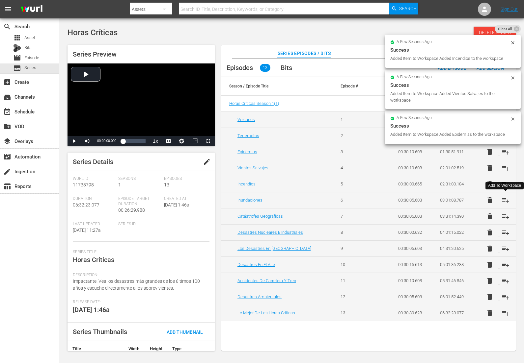
click at [503, 199] on span "playlist_add" at bounding box center [505, 200] width 8 height 8
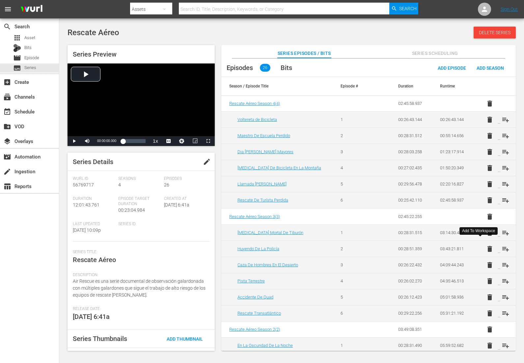
scroll to position [229, 0]
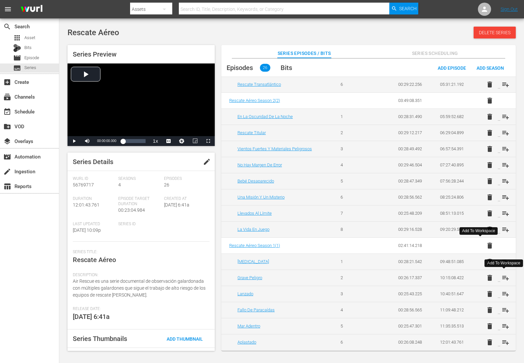
click at [503, 279] on span "playlist_add" at bounding box center [505, 278] width 8 height 8
click at [504, 296] on span "playlist_add" at bounding box center [505, 294] width 8 height 8
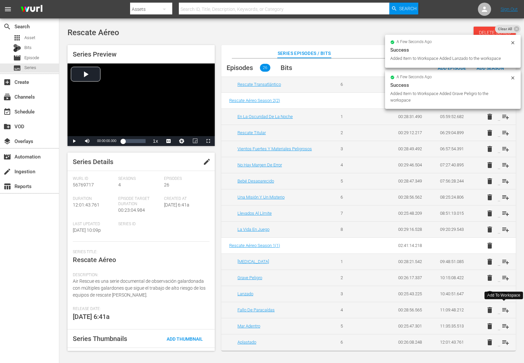
click at [504, 308] on span "playlist_add" at bounding box center [505, 310] width 8 height 8
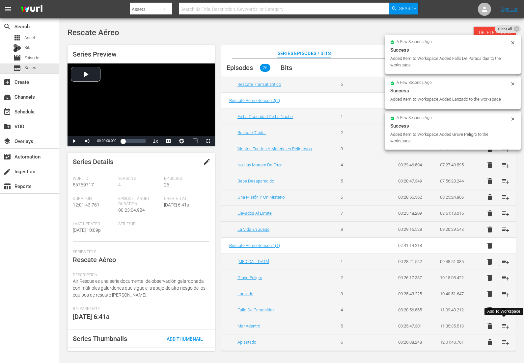
click at [503, 326] on span "playlist_add" at bounding box center [505, 327] width 8 height 8
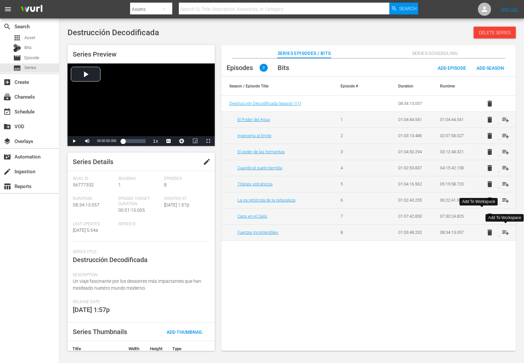
click at [506, 232] on span "playlist_add" at bounding box center [505, 233] width 8 height 8
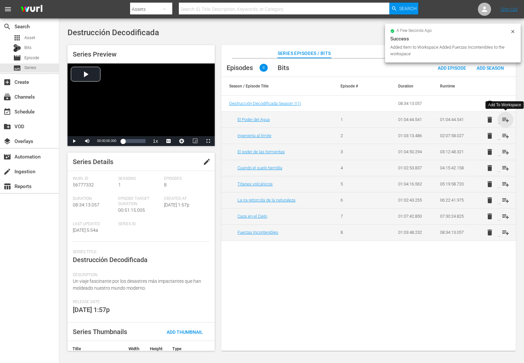
click at [504, 119] on span "playlist_add" at bounding box center [505, 120] width 8 height 8
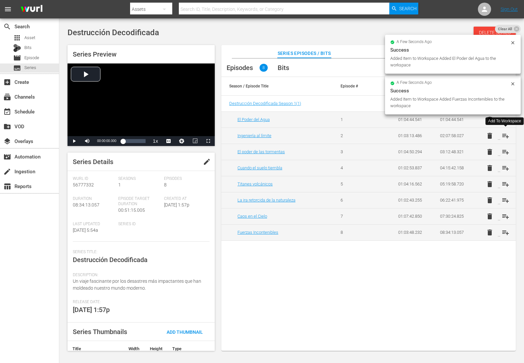
click at [505, 137] on span "playlist_add" at bounding box center [505, 136] width 8 height 8
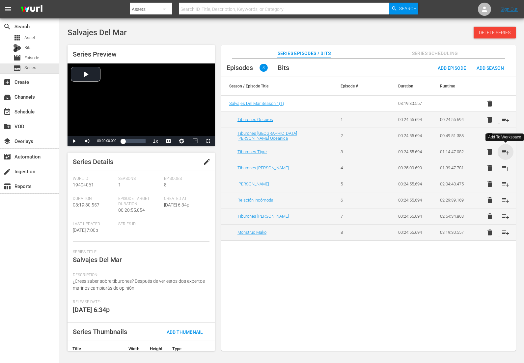
click at [503, 153] on span "playlist_add" at bounding box center [505, 152] width 8 height 8
click at [507, 175] on td "delete playlist_add" at bounding box center [495, 168] width 42 height 16
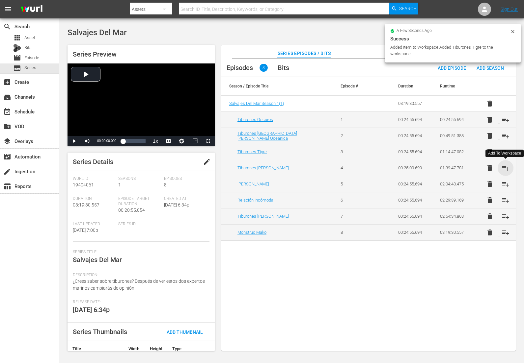
click at [505, 170] on span "playlist_add" at bounding box center [505, 168] width 8 height 8
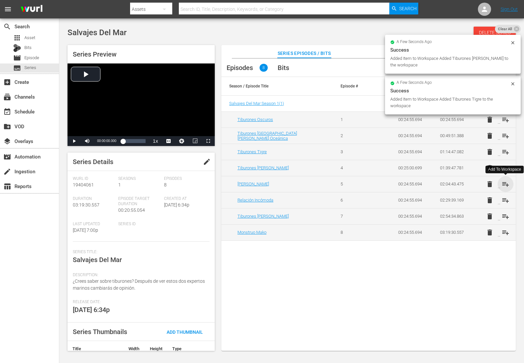
click at [504, 182] on span "playlist_add" at bounding box center [505, 184] width 8 height 8
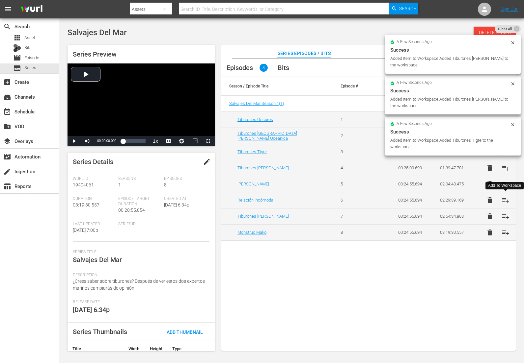
click at [505, 200] on span "playlist_add" at bounding box center [505, 200] width 8 height 8
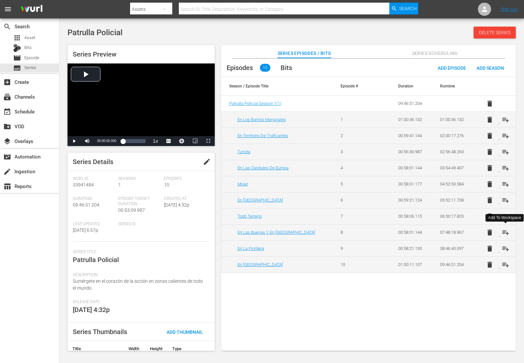
click at [505, 234] on span "playlist_add" at bounding box center [505, 233] width 8 height 8
click at [504, 251] on span "playlist_add" at bounding box center [505, 249] width 8 height 8
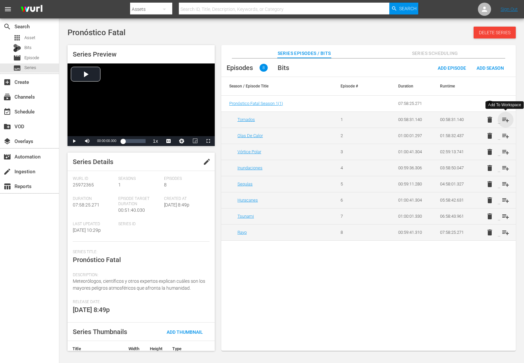
click at [504, 120] on span "playlist_add" at bounding box center [505, 120] width 8 height 8
click at [505, 133] on span "playlist_add" at bounding box center [505, 136] width 8 height 8
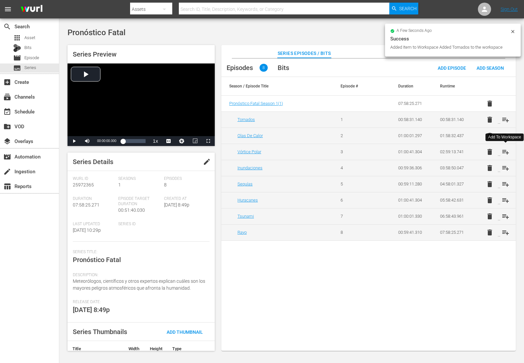
click at [505, 152] on span "playlist_add" at bounding box center [505, 152] width 8 height 8
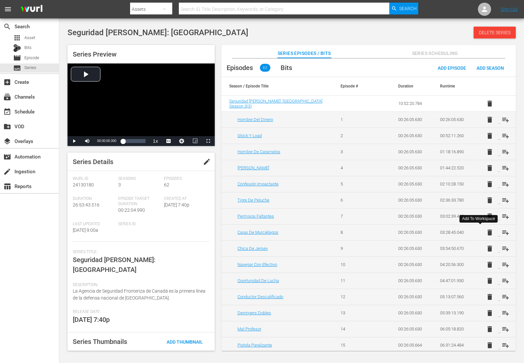
scroll to position [160, 0]
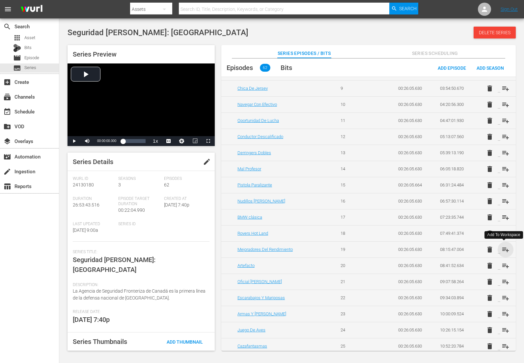
click at [504, 251] on span "playlist_add" at bounding box center [505, 250] width 8 height 8
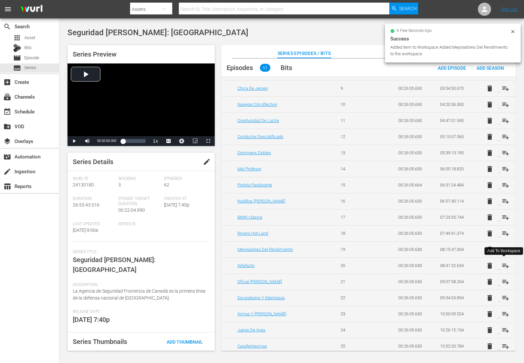
click at [503, 265] on span "playlist_add" at bounding box center [505, 266] width 8 height 8
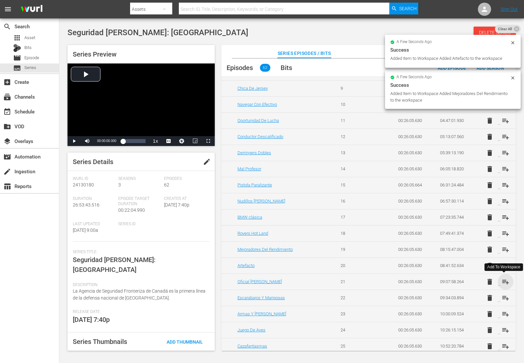
click at [502, 280] on span "playlist_add" at bounding box center [505, 282] width 8 height 8
click at [502, 300] on span "playlist_add" at bounding box center [505, 298] width 8 height 8
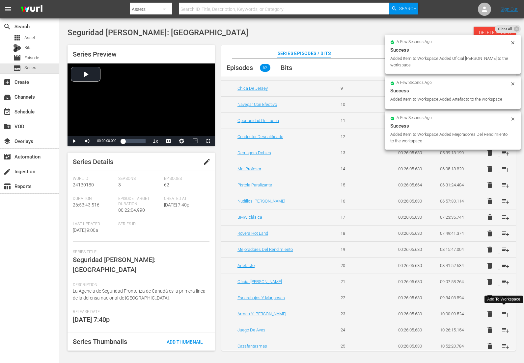
click at [504, 314] on span "playlist_add" at bounding box center [505, 314] width 8 height 8
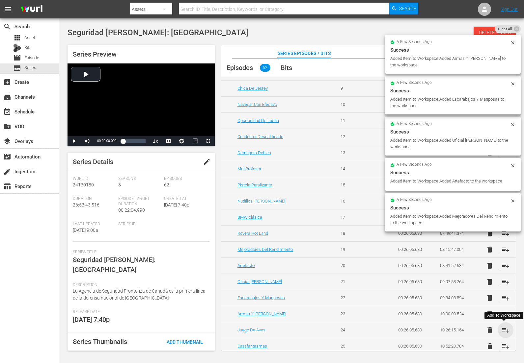
click at [504, 330] on span "playlist_add" at bounding box center [505, 330] width 8 height 8
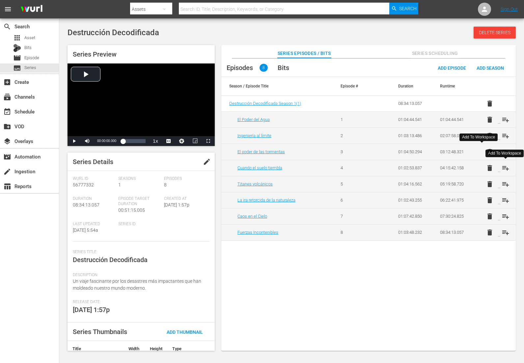
click at [505, 170] on span "playlist_add" at bounding box center [505, 168] width 8 height 8
click at [504, 184] on span "playlist_add" at bounding box center [505, 184] width 8 height 8
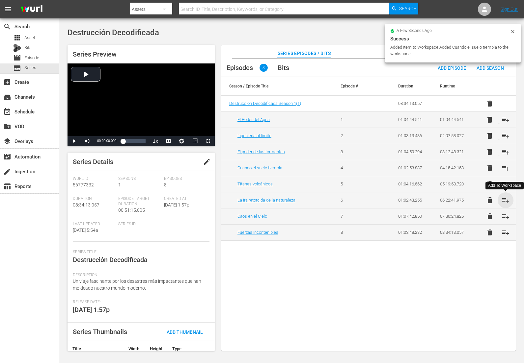
click at [505, 199] on span "playlist_add" at bounding box center [505, 200] width 8 height 8
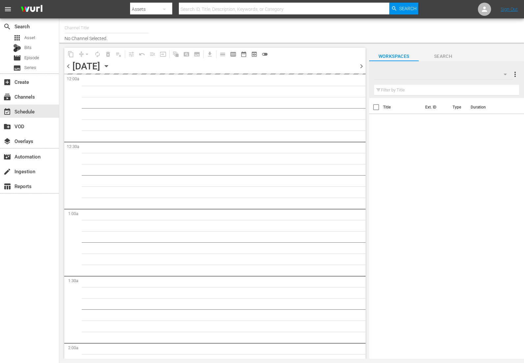
type input "DangerTV - Spanish (1318)"
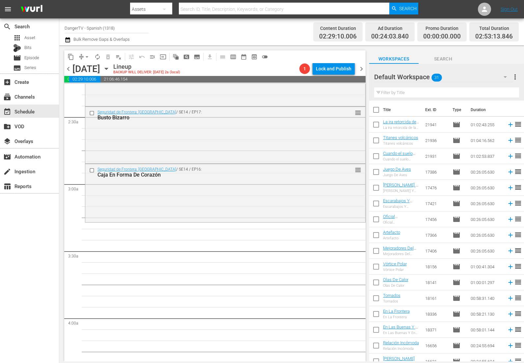
click at [376, 107] on input "checkbox" at bounding box center [376, 111] width 14 height 14
checkbox input "true"
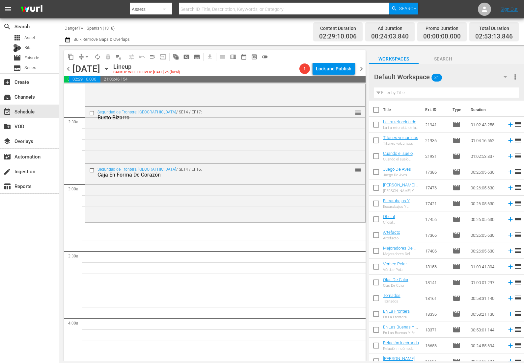
checkbox input "true"
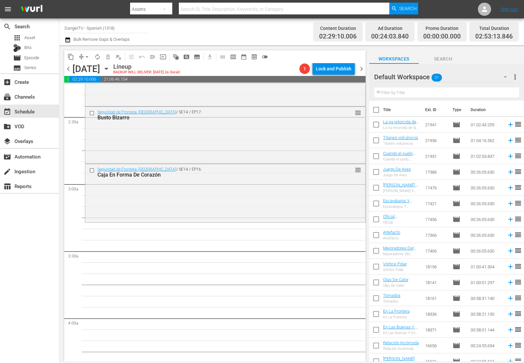
checkbox input "true"
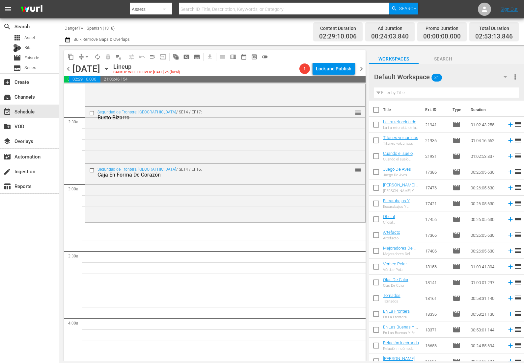
checkbox input "true"
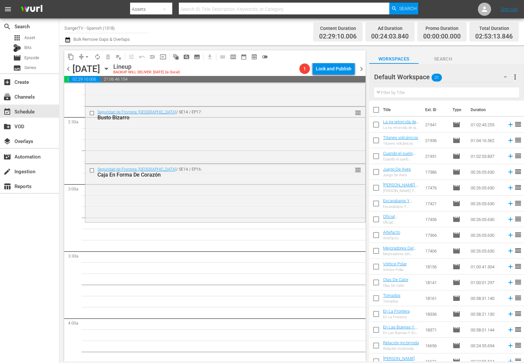
checkbox input "true"
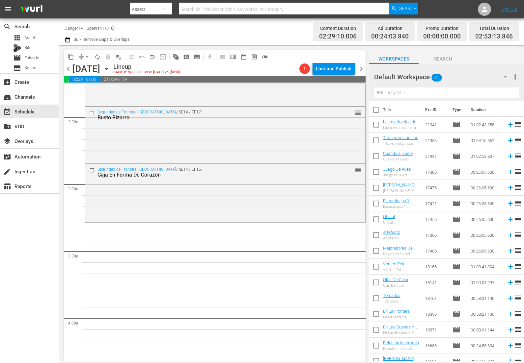
checkbox input "true"
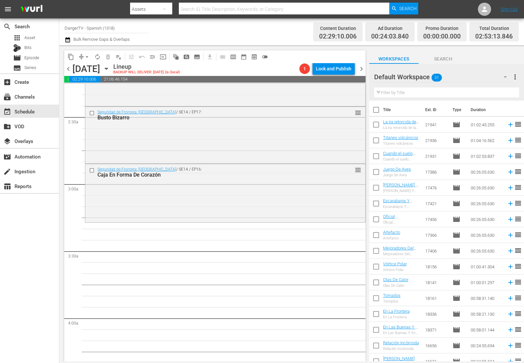
checkbox input "true"
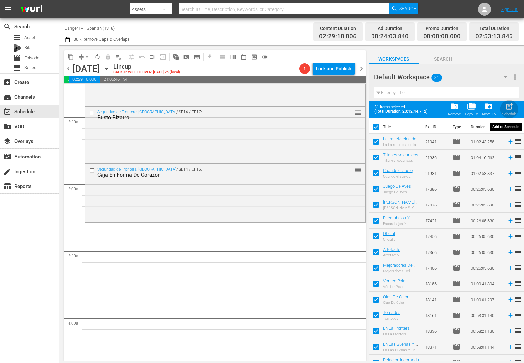
click at [514, 106] on div "post_add Schedule" at bounding box center [509, 109] width 15 height 14
checkbox input "false"
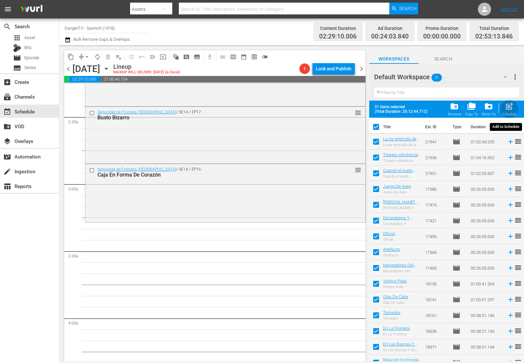
checkbox input "false"
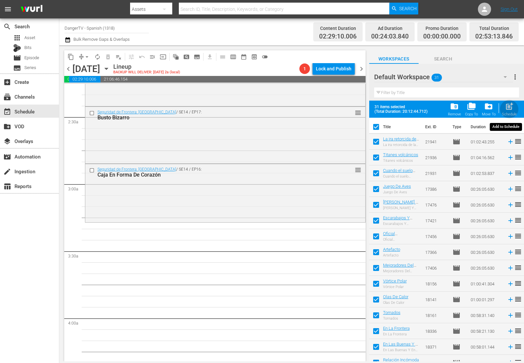
checkbox input "false"
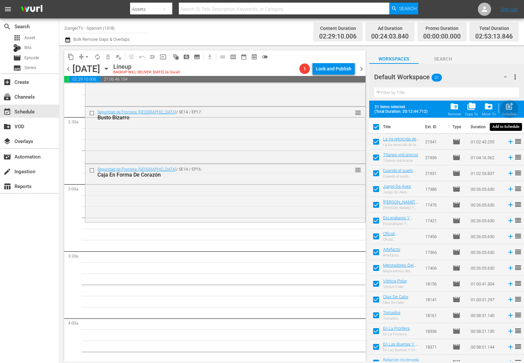
checkbox input "false"
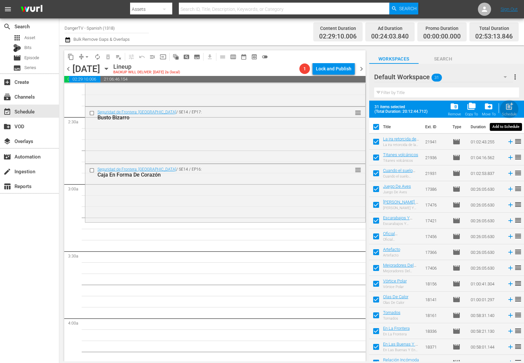
checkbox input "false"
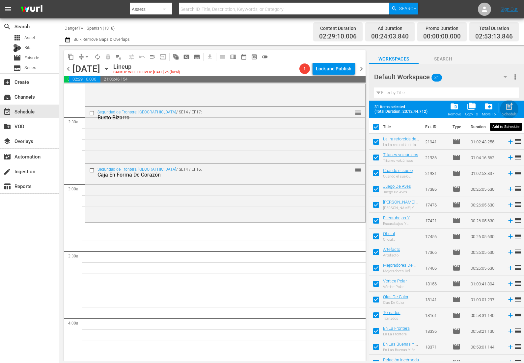
checkbox input "false"
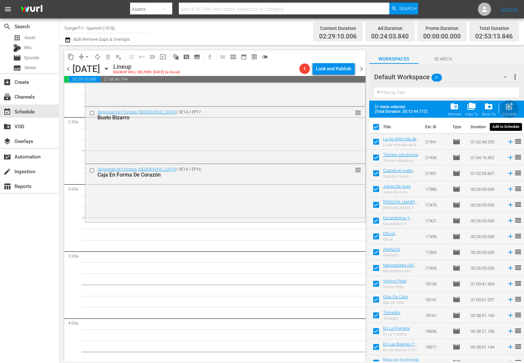
checkbox input "false"
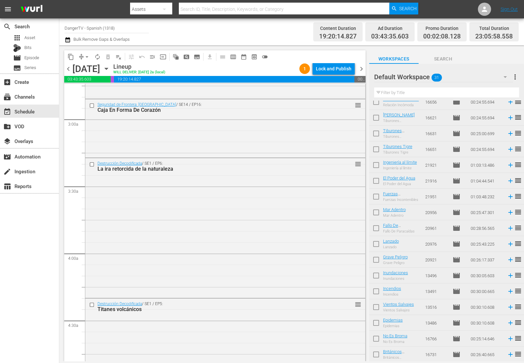
scroll to position [363, 0]
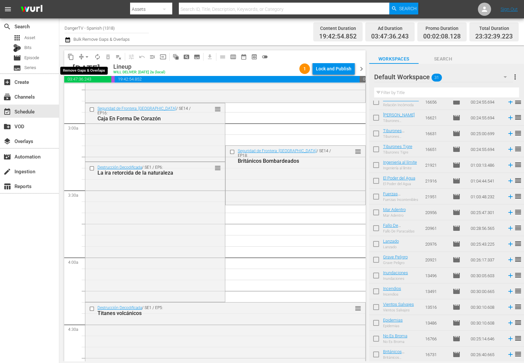
click at [87, 57] on span "arrow_drop_down" at bounding box center [87, 57] width 7 height 7
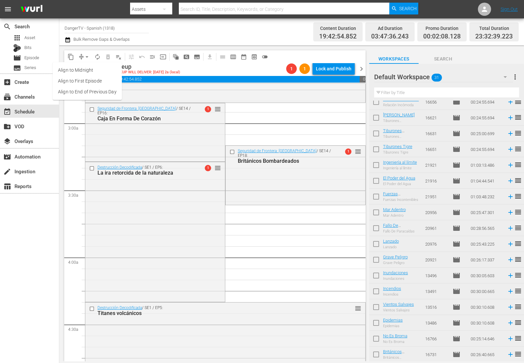
click at [93, 90] on li "Align to End of Previous Day" at bounding box center [87, 92] width 69 height 11
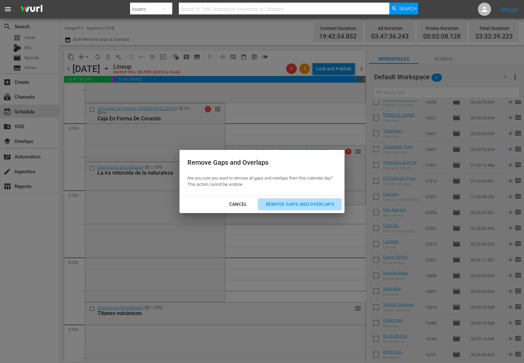
click at [311, 205] on div "Remove Gaps and Overlaps" at bounding box center [299, 204] width 79 height 8
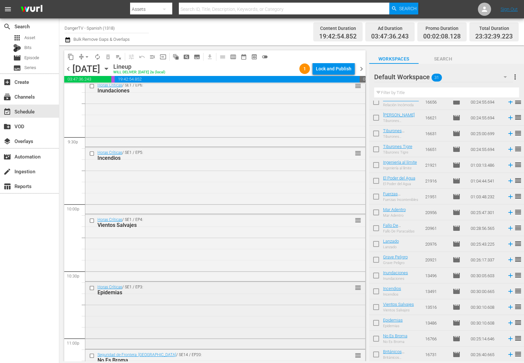
scroll to position [2945, 0]
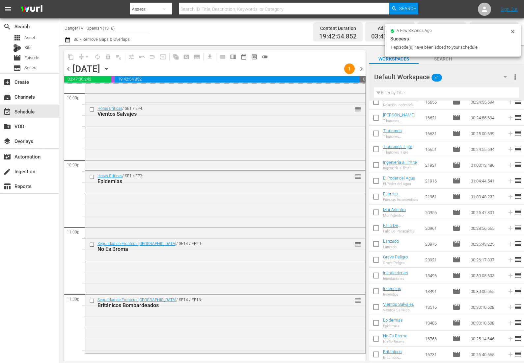
click at [376, 275] on input "checkbox" at bounding box center [376, 277] width 14 height 14
checkbox input "true"
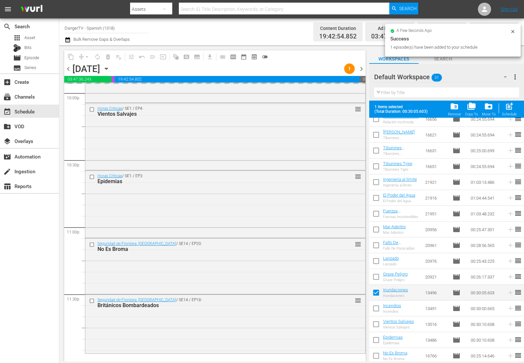
scroll to position [261, 0]
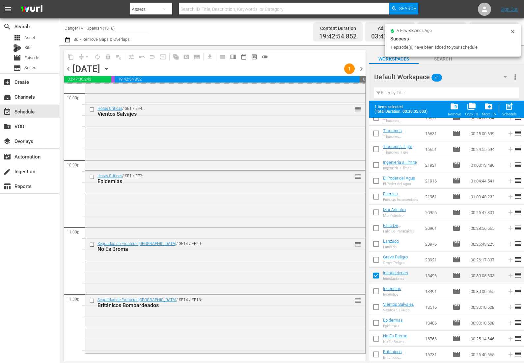
click at [375, 290] on input "checkbox" at bounding box center [376, 293] width 14 height 14
checkbox input "true"
click at [376, 304] on input "checkbox" at bounding box center [376, 309] width 14 height 14
checkbox input "true"
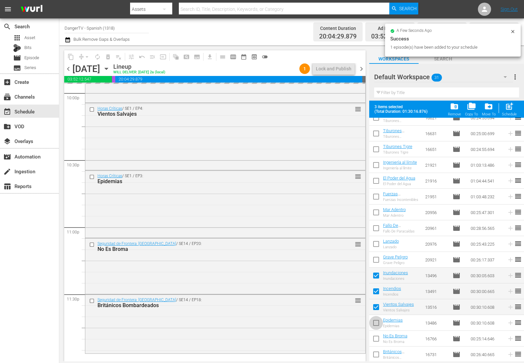
click at [375, 323] on input "checkbox" at bounding box center [376, 325] width 14 height 14
checkbox input "true"
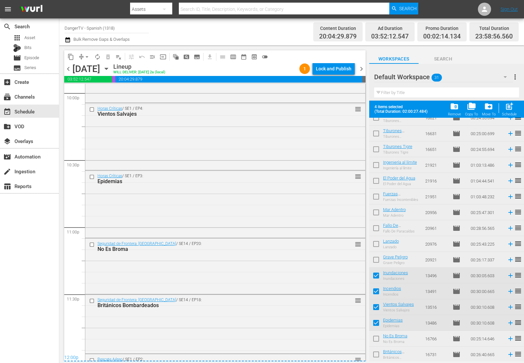
click at [376, 340] on input "checkbox" at bounding box center [376, 340] width 14 height 14
checkbox input "true"
click at [376, 354] on input "checkbox" at bounding box center [376, 356] width 14 height 14
checkbox input "true"
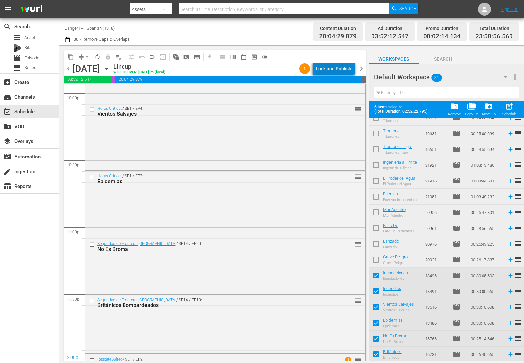
click at [338, 68] on div "Lock and Publish" at bounding box center [334, 69] width 36 height 12
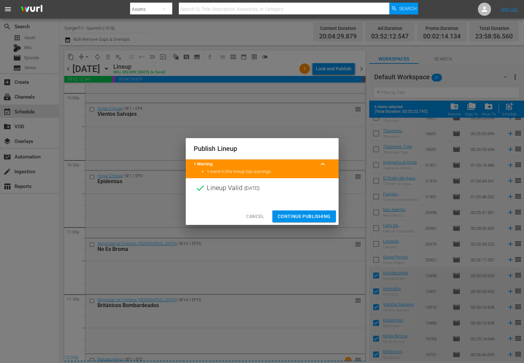
click at [303, 218] on span "Continue Publishing" at bounding box center [303, 217] width 53 height 8
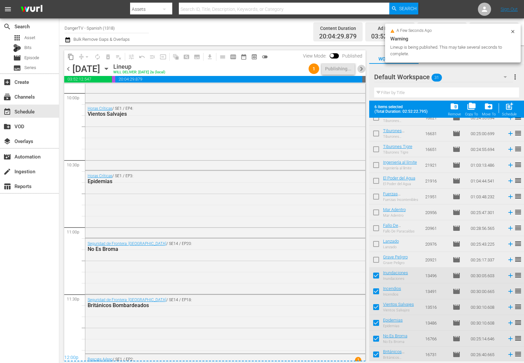
click at [361, 66] on span "chevron_right" at bounding box center [361, 69] width 8 height 8
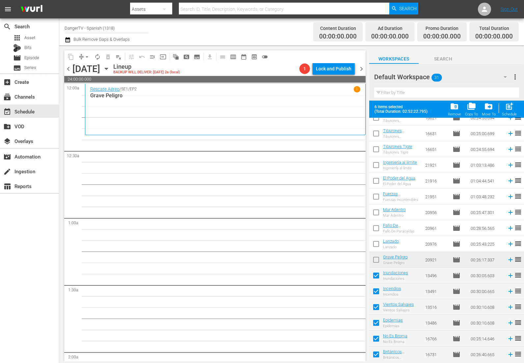
click at [510, 110] on span "post_add" at bounding box center [508, 106] width 9 height 9
checkbox input "false"
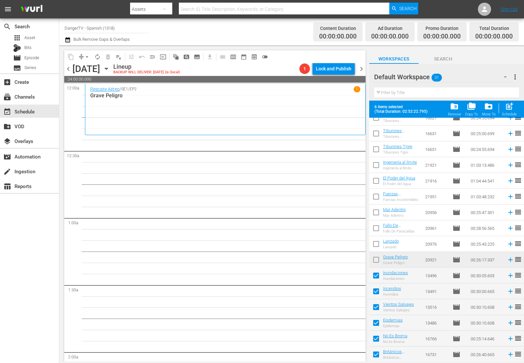
checkbox input "false"
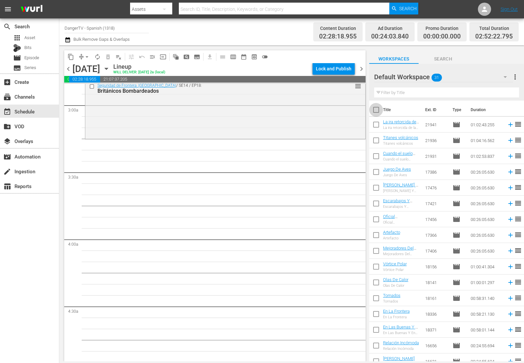
click at [376, 107] on input "checkbox" at bounding box center [376, 111] width 14 height 14
checkbox input "true"
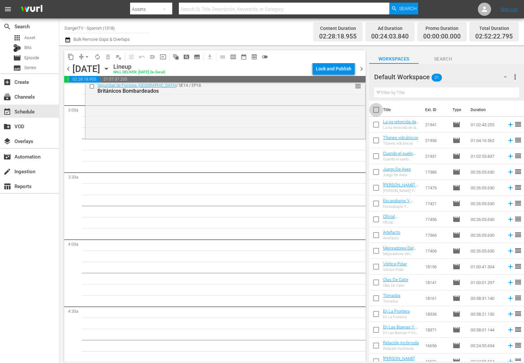
checkbox input "true"
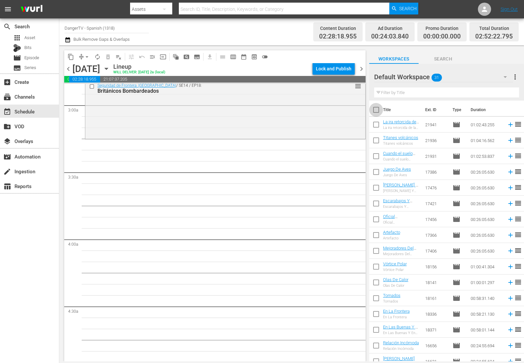
checkbox input "true"
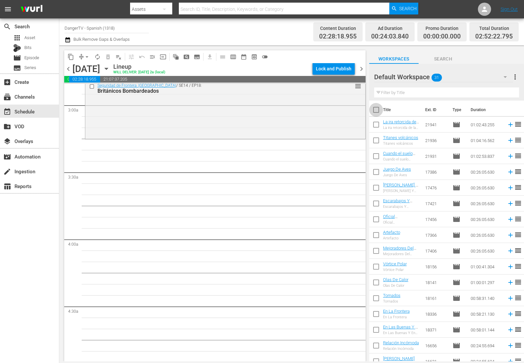
checkbox input "true"
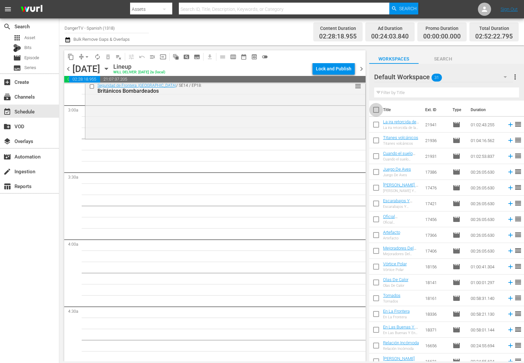
checkbox input "true"
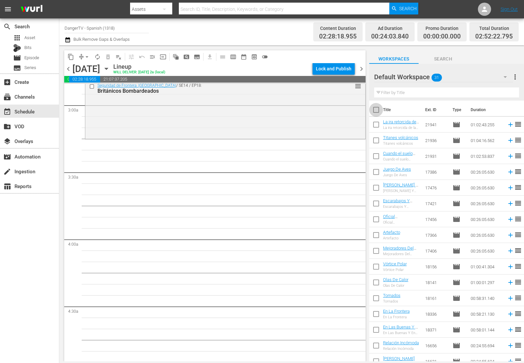
checkbox input "true"
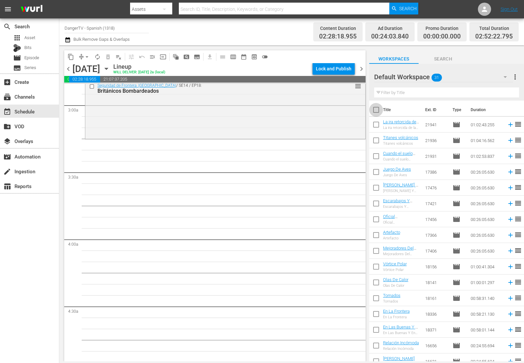
checkbox input "true"
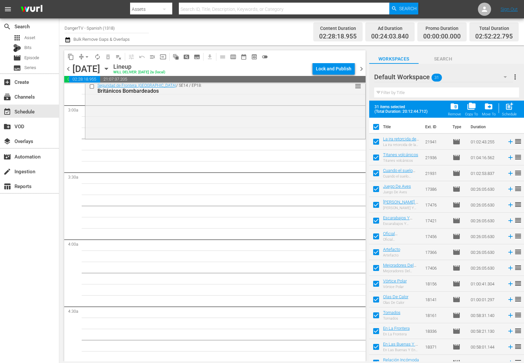
click at [454, 108] on span "folder_delete" at bounding box center [454, 106] width 9 height 9
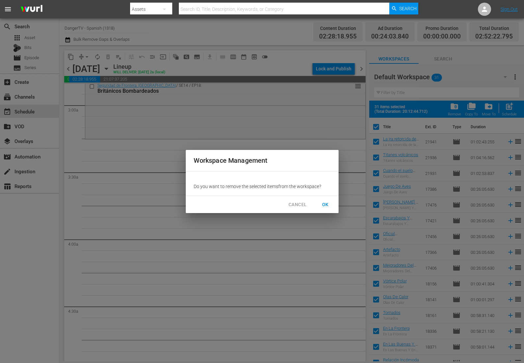
drag, startPoint x: 325, startPoint y: 200, endPoint x: 316, endPoint y: 212, distance: 14.9
click at [324, 202] on span "OK" at bounding box center [325, 205] width 11 height 8
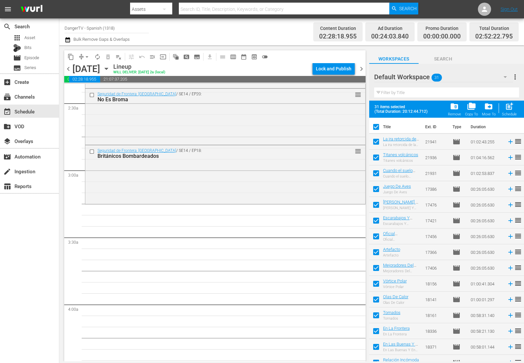
checkbox input "false"
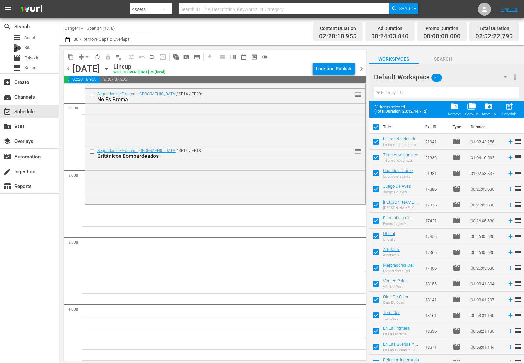
checkbox input "false"
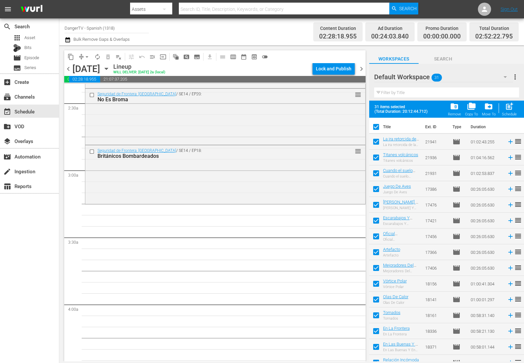
checkbox input "false"
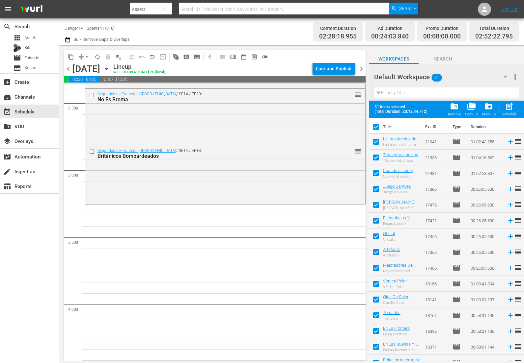
checkbox input "false"
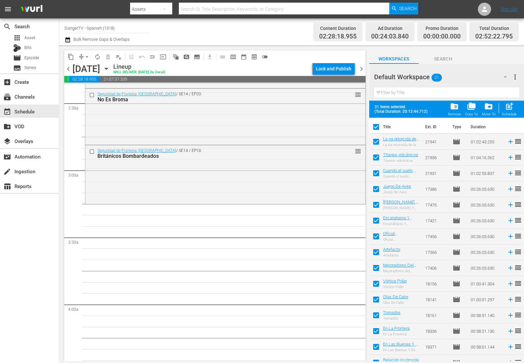
checkbox input "false"
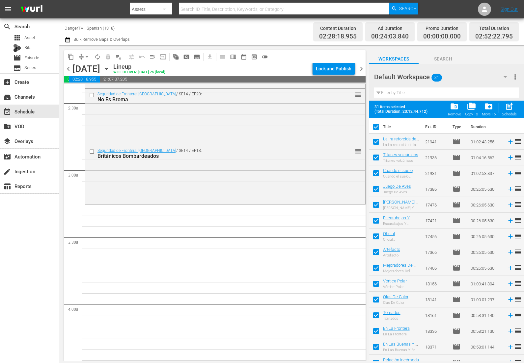
checkbox input "false"
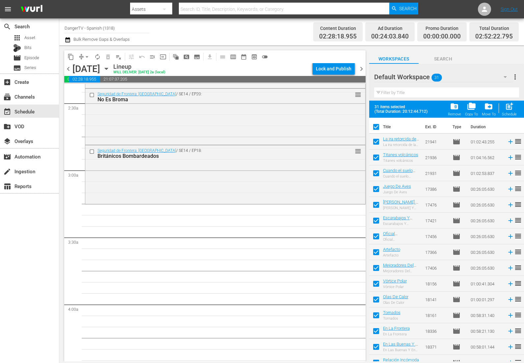
checkbox input "false"
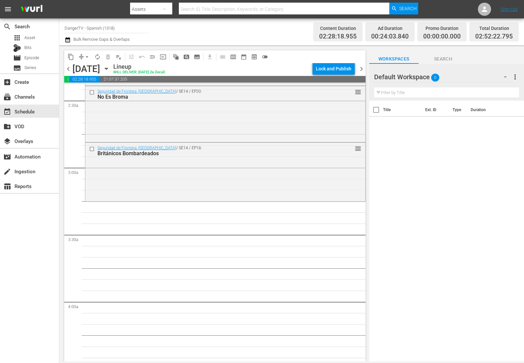
scroll to position [321, 0]
